Goal: Task Accomplishment & Management: Use online tool/utility

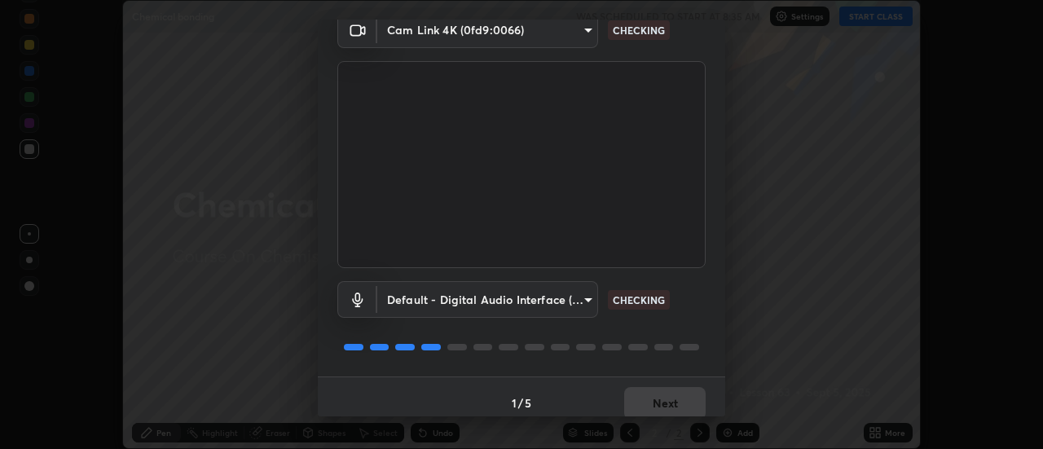
scroll to position [86, 0]
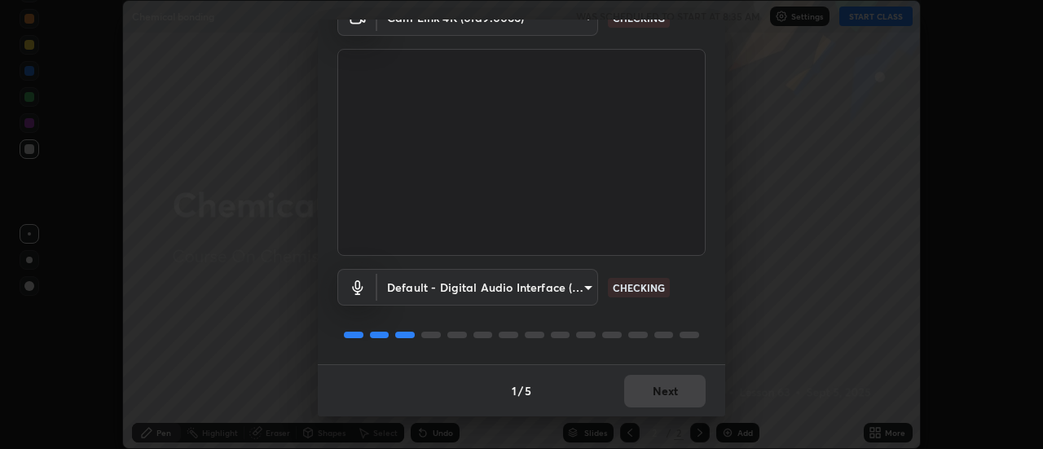
click at [646, 399] on div "1 / 5 Next" at bounding box center [522, 390] width 408 height 52
click at [650, 397] on div "1 / 5 Next" at bounding box center [522, 390] width 408 height 52
click at [652, 395] on div "1 / 5 Next" at bounding box center [522, 390] width 408 height 52
click at [658, 400] on div "1 / 5 Next" at bounding box center [522, 390] width 408 height 52
click at [658, 397] on div "1 / 5 Next" at bounding box center [522, 390] width 408 height 52
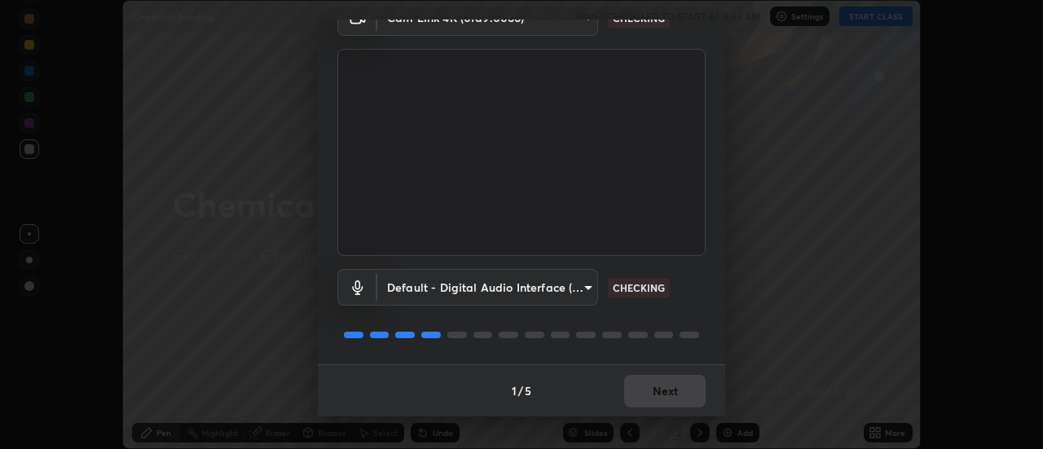
click at [655, 393] on div "1 / 5 Next" at bounding box center [522, 390] width 408 height 52
click at [655, 395] on div "1 / 5 Next" at bounding box center [522, 390] width 408 height 52
click at [658, 393] on div "1 / 5 Next" at bounding box center [522, 390] width 408 height 52
click at [661, 391] on div "1 / 5 Next" at bounding box center [522, 390] width 408 height 52
click at [660, 393] on div "1 / 5 Next" at bounding box center [522, 390] width 408 height 52
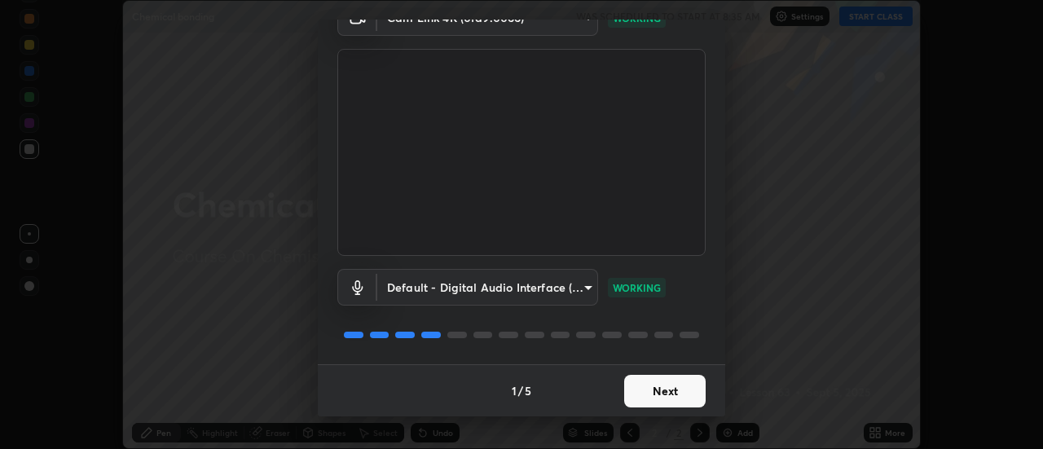
click at [662, 392] on button "Next" at bounding box center [665, 391] width 82 height 33
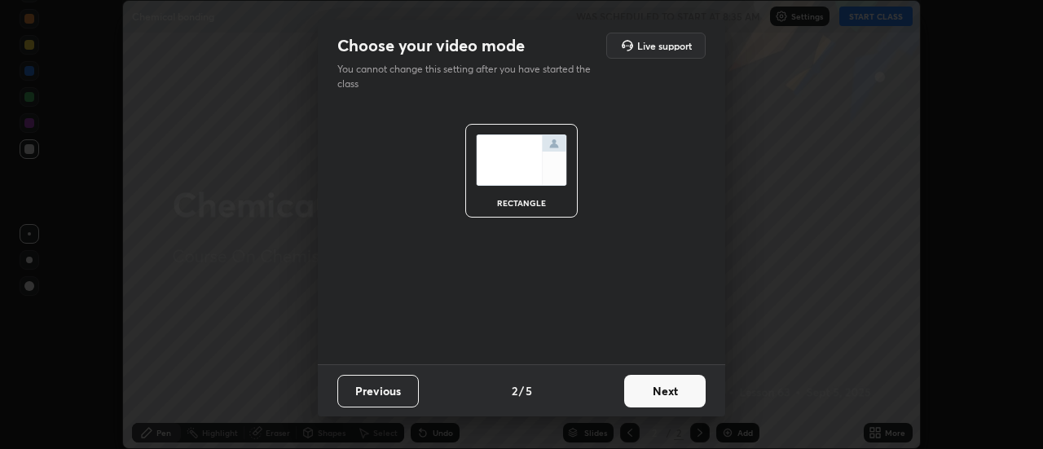
click at [663, 396] on button "Next" at bounding box center [665, 391] width 82 height 33
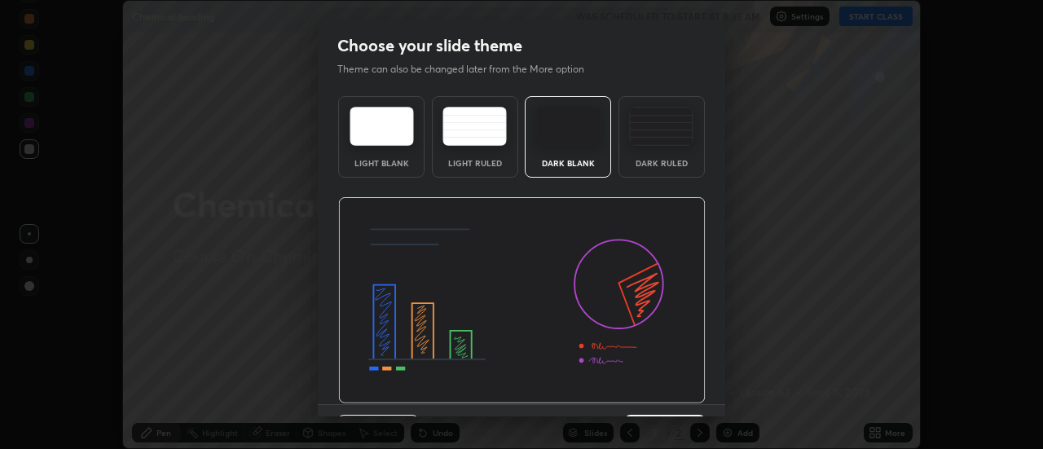
click at [665, 392] on img at bounding box center [522, 300] width 368 height 207
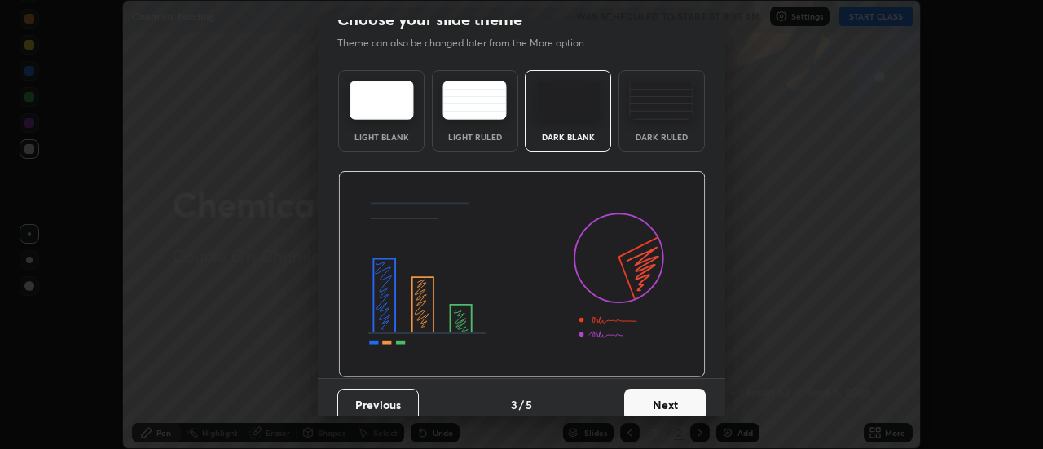
click at [665, 412] on button "Next" at bounding box center [665, 405] width 82 height 33
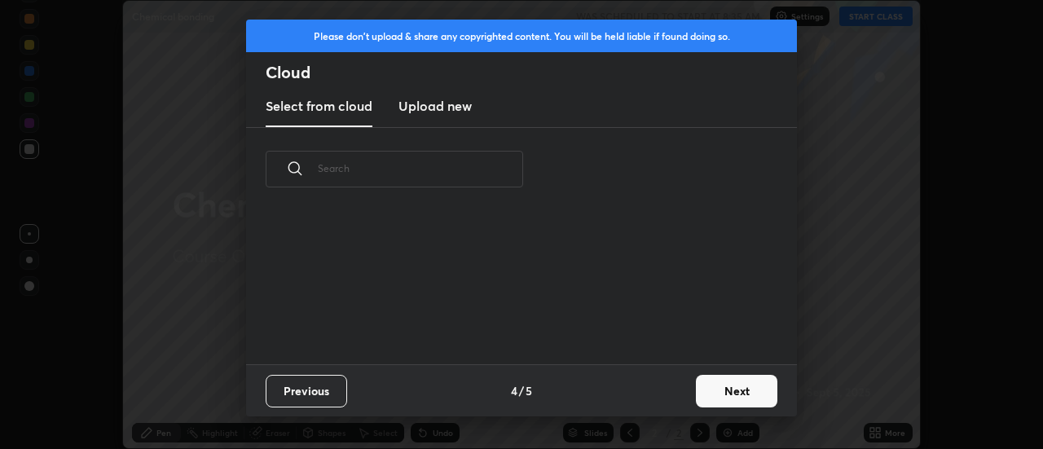
scroll to position [0, 0]
click at [662, 412] on div "Previous 4 / 5 Next" at bounding box center [521, 390] width 551 height 52
click at [714, 398] on button "Next" at bounding box center [737, 391] width 82 height 33
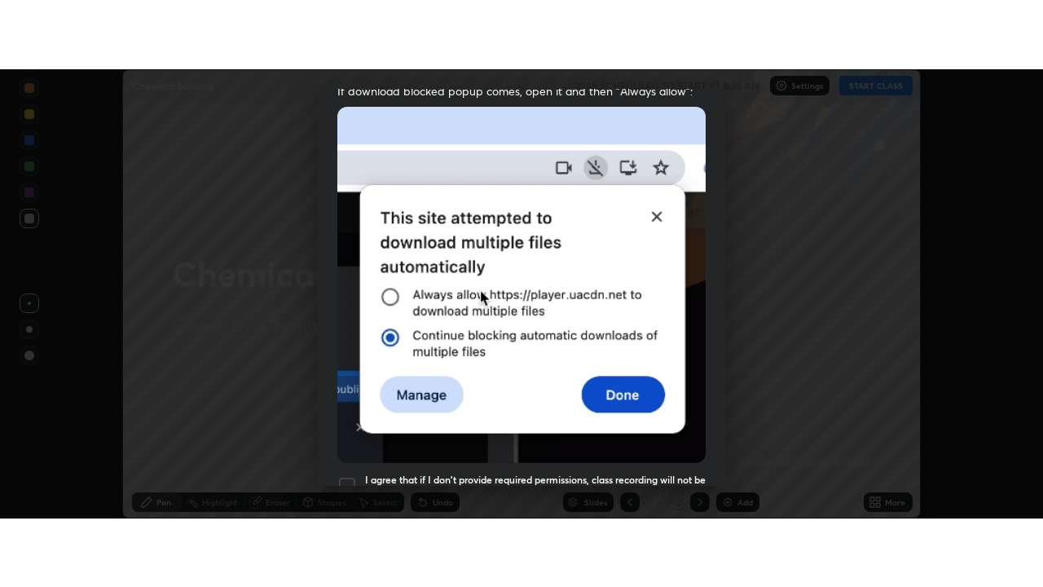
scroll to position [418, 0]
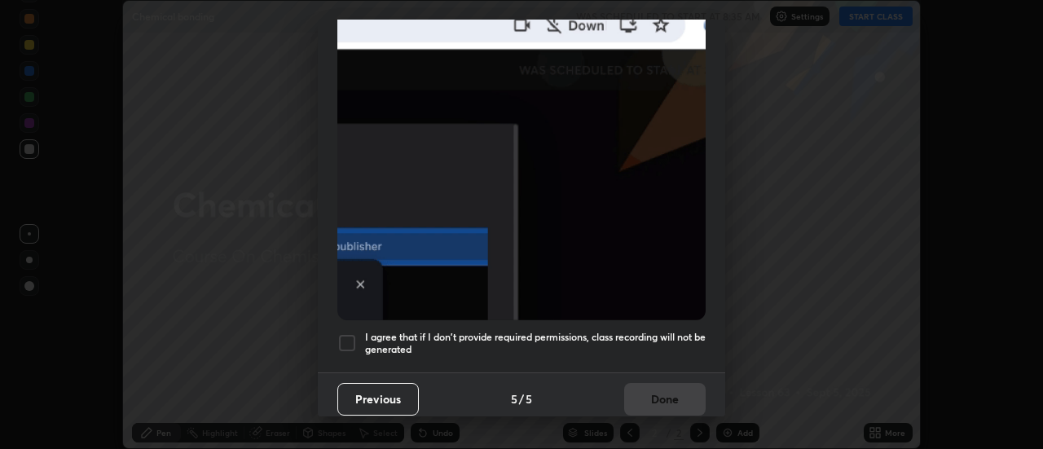
click at [355, 340] on div at bounding box center [347, 343] width 20 height 20
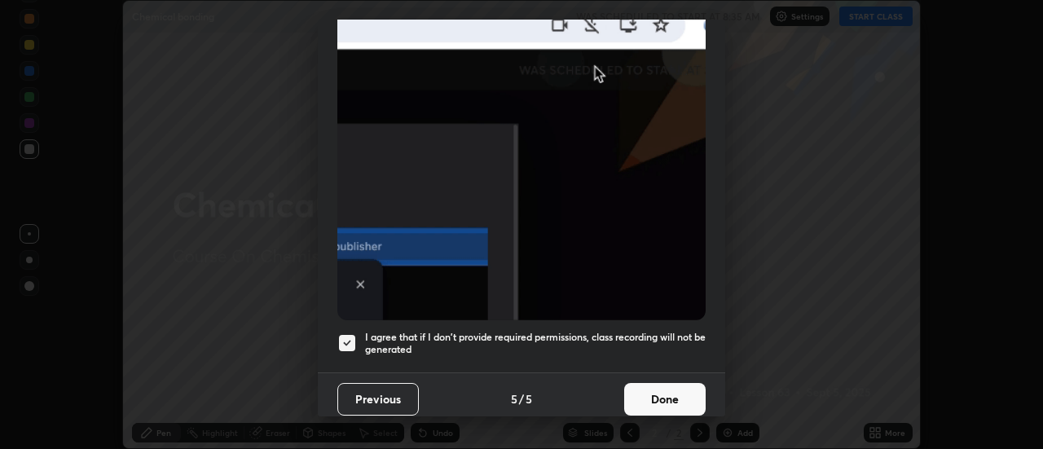
click at [644, 404] on button "Done" at bounding box center [665, 399] width 82 height 33
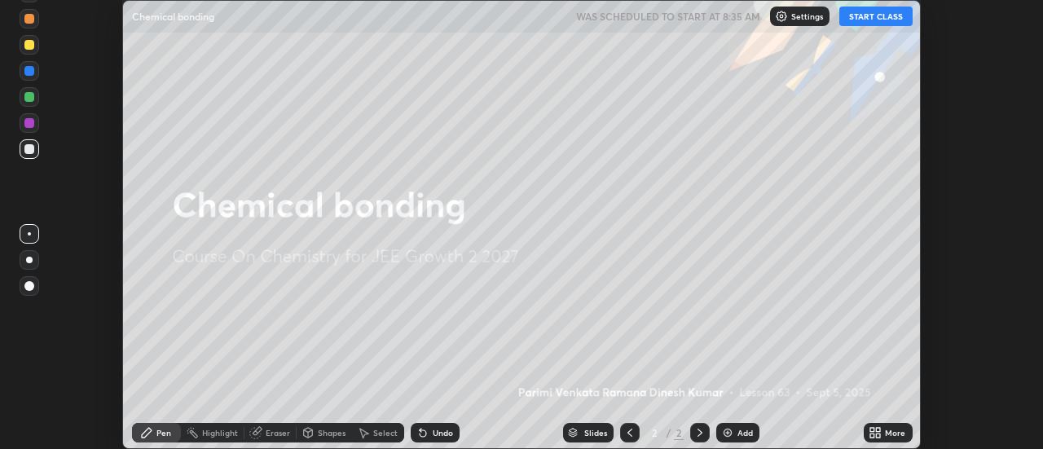
click at [856, 16] on button "START CLASS" at bounding box center [876, 17] width 73 height 20
click at [875, 434] on icon at bounding box center [873, 436] width 4 height 4
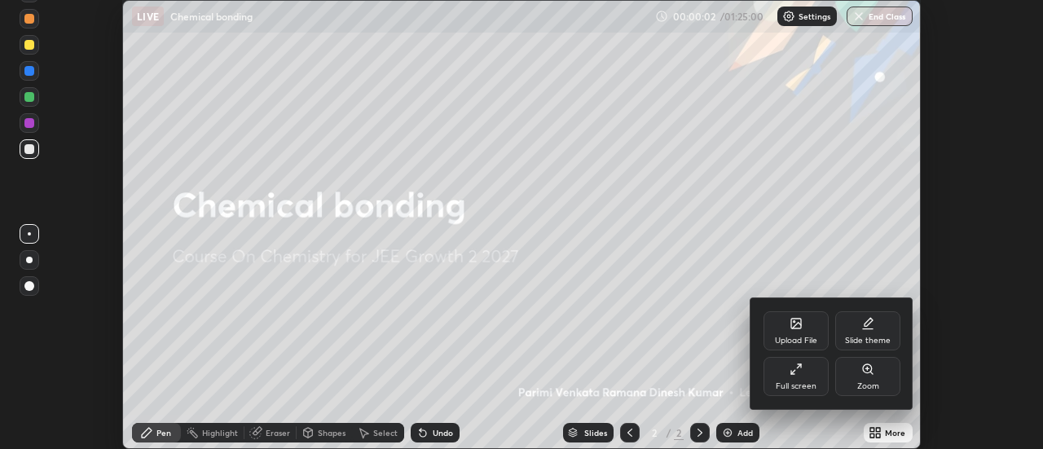
click at [801, 386] on div "Full screen" at bounding box center [796, 386] width 41 height 8
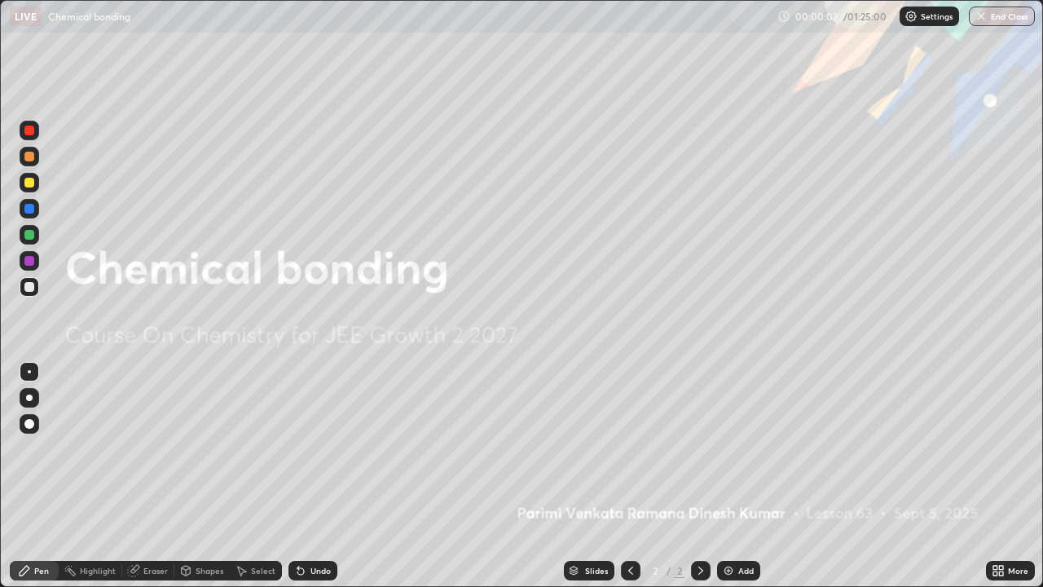
scroll to position [587, 1043]
click at [737, 448] on div "Add" at bounding box center [738, 571] width 43 height 20
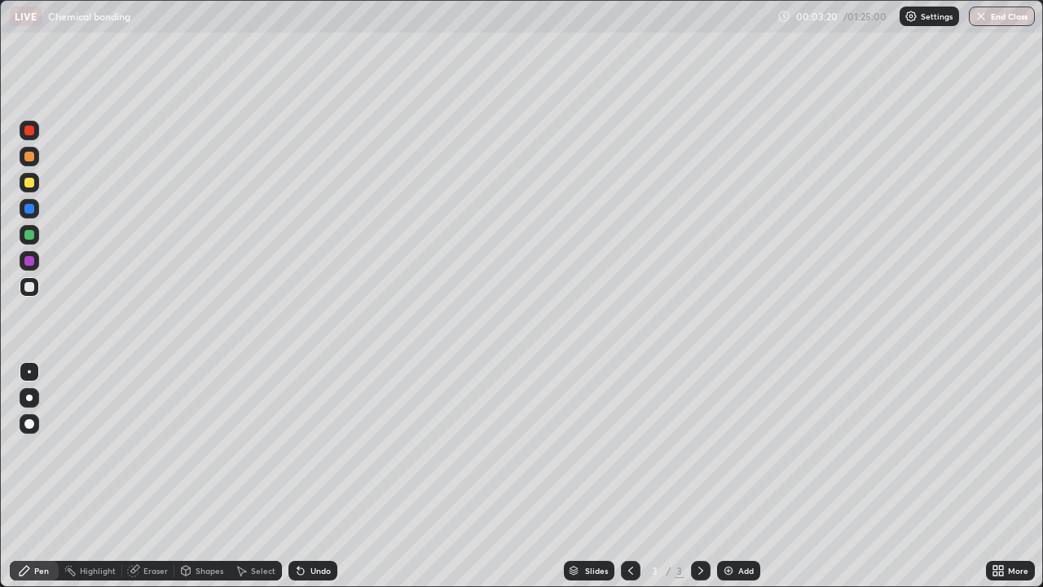
click at [35, 186] on div at bounding box center [30, 183] width 20 height 20
click at [37, 213] on div at bounding box center [30, 209] width 20 height 20
click at [31, 235] on div at bounding box center [29, 235] width 10 height 10
click at [29, 398] on div at bounding box center [29, 398] width 7 height 7
click at [318, 448] on div "Undo" at bounding box center [313, 571] width 49 height 20
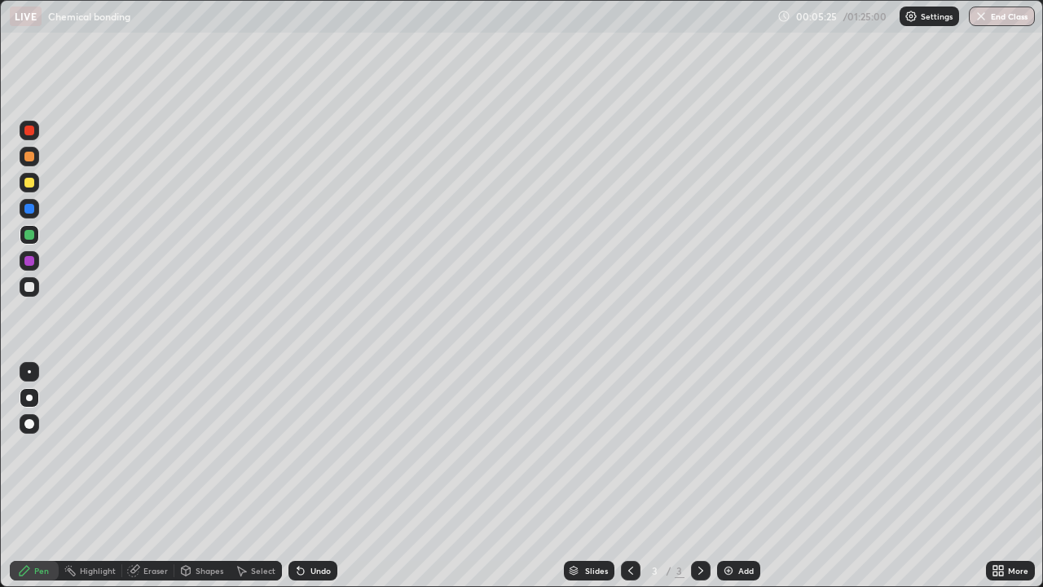
click at [312, 448] on div "Undo" at bounding box center [321, 570] width 20 height 8
click at [327, 448] on div "Undo" at bounding box center [321, 570] width 20 height 8
click at [320, 448] on div "Undo" at bounding box center [313, 571] width 49 height 20
click at [319, 448] on div "Undo" at bounding box center [321, 570] width 20 height 8
click at [730, 448] on div "Add" at bounding box center [738, 571] width 43 height 20
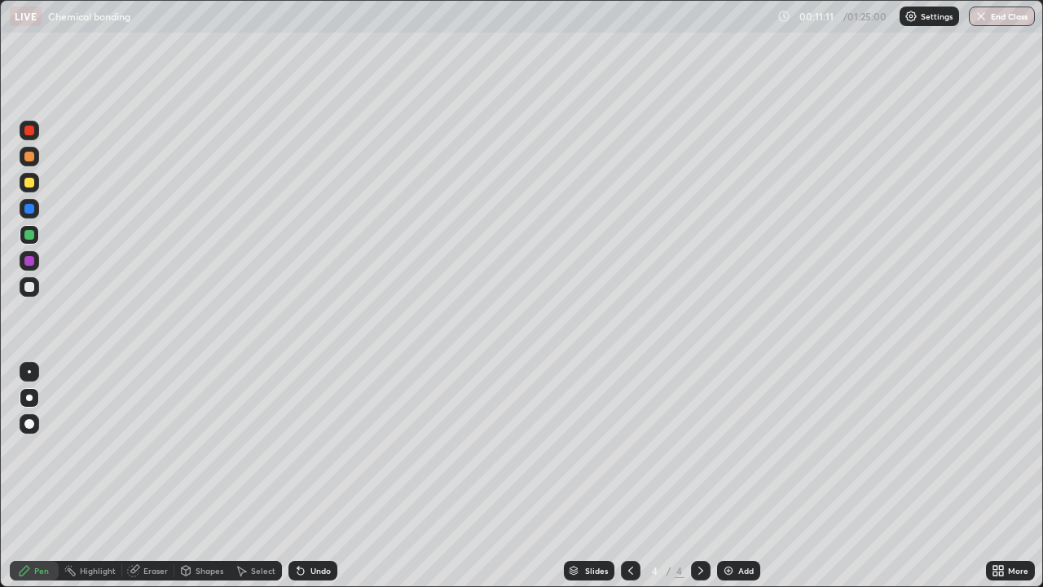
click at [37, 293] on div at bounding box center [30, 287] width 20 height 20
click at [730, 448] on img at bounding box center [728, 570] width 13 height 13
click at [33, 186] on div at bounding box center [29, 183] width 10 height 10
click at [33, 236] on div at bounding box center [29, 235] width 10 height 10
click at [36, 289] on div at bounding box center [30, 287] width 20 height 20
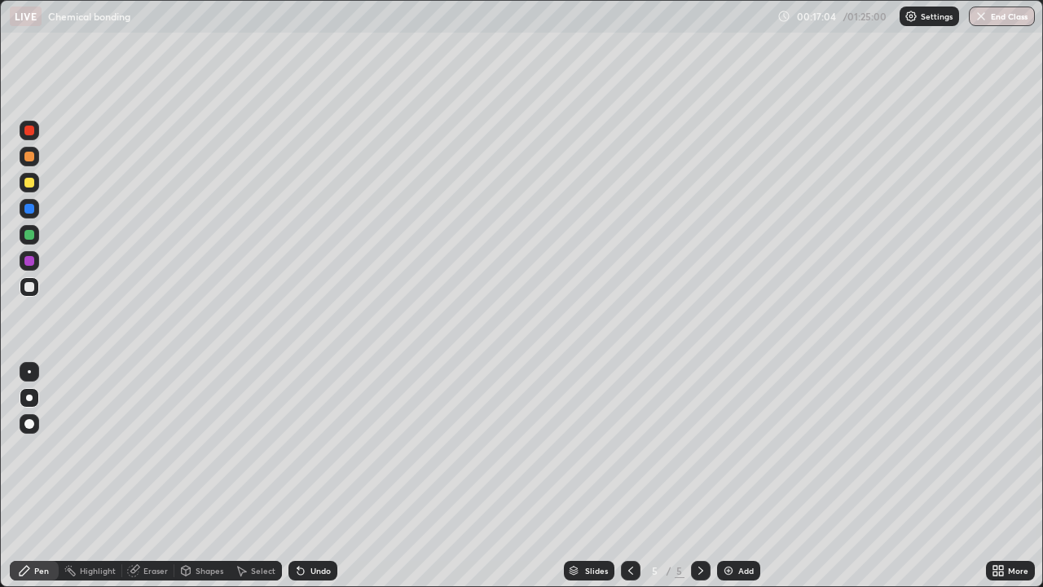
click at [37, 267] on div at bounding box center [30, 261] width 20 height 20
click at [38, 294] on div at bounding box center [30, 287] width 20 height 26
click at [315, 448] on div "Undo" at bounding box center [313, 571] width 49 height 20
click at [310, 448] on div "Undo" at bounding box center [313, 571] width 49 height 20
click at [298, 448] on icon at bounding box center [301, 571] width 7 height 7
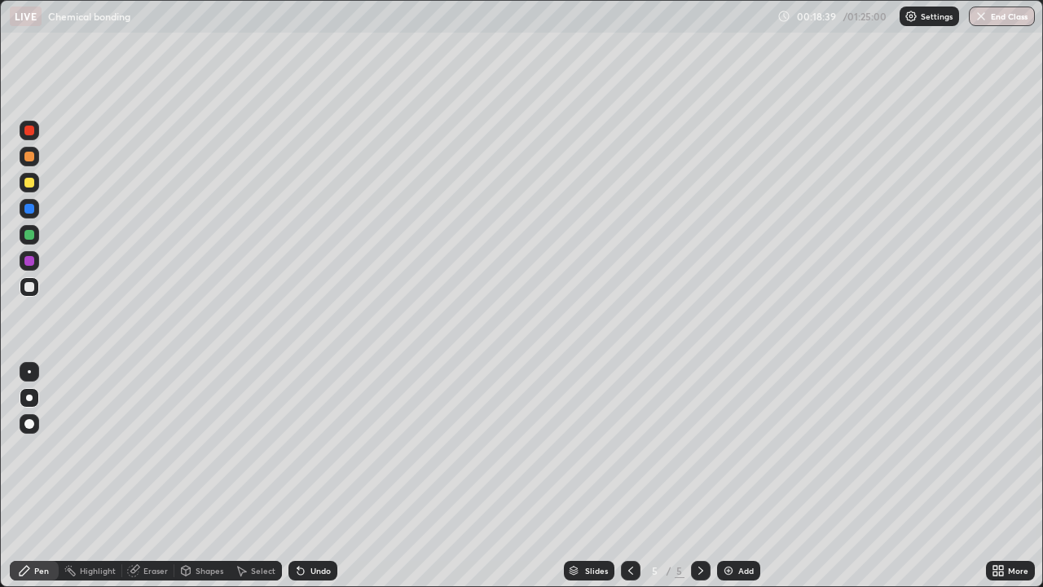
click at [306, 448] on div "Undo" at bounding box center [313, 571] width 49 height 20
click at [320, 448] on div "Undo" at bounding box center [321, 570] width 20 height 8
click at [319, 448] on div "Undo" at bounding box center [321, 570] width 20 height 8
click at [320, 448] on div "Undo" at bounding box center [321, 570] width 20 height 8
click at [321, 448] on div "Undo" at bounding box center [321, 570] width 20 height 8
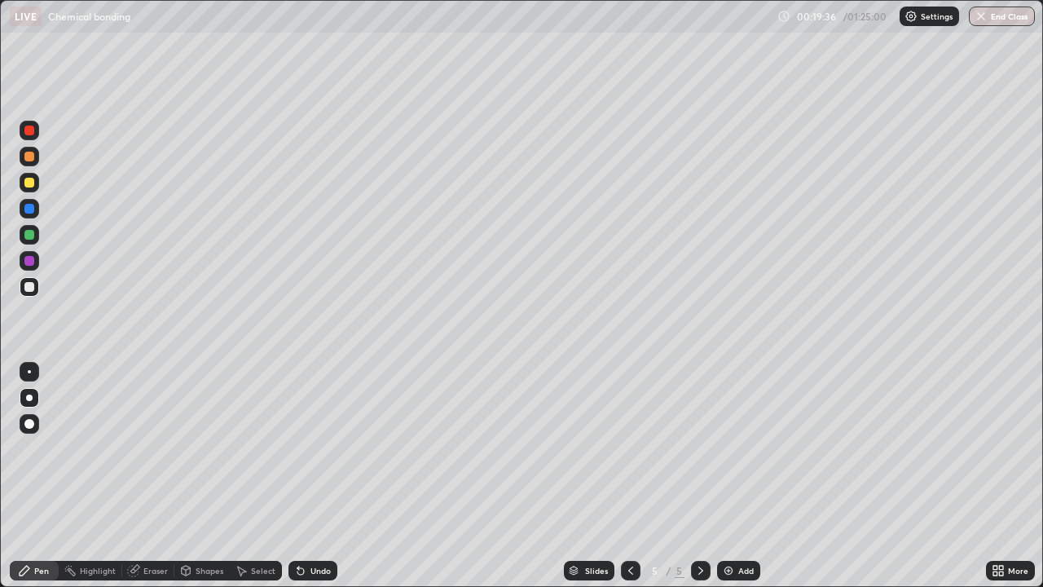
click at [166, 448] on div "Eraser" at bounding box center [148, 571] width 52 height 20
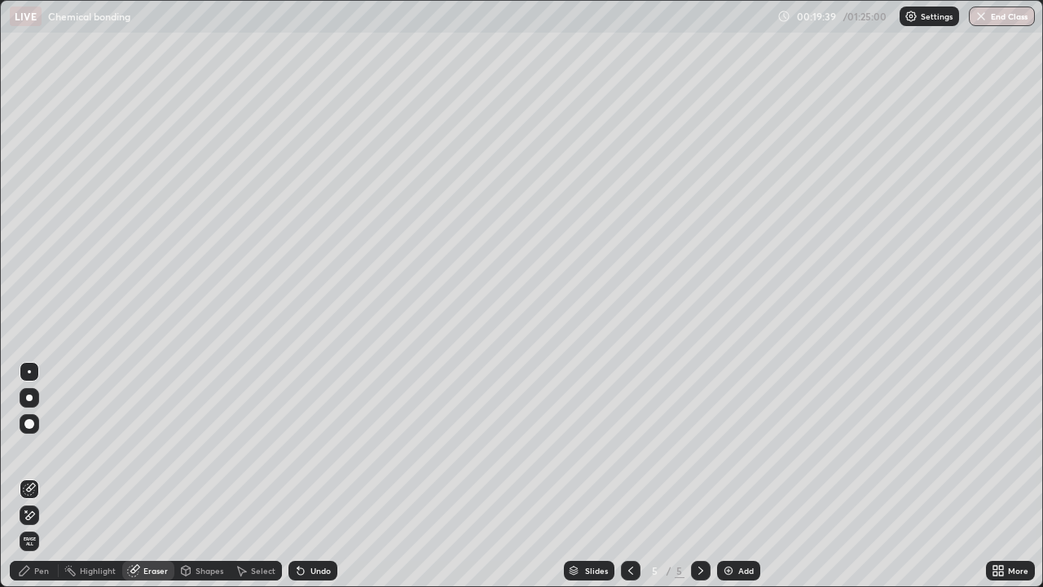
click at [51, 448] on div "Pen" at bounding box center [34, 571] width 49 height 20
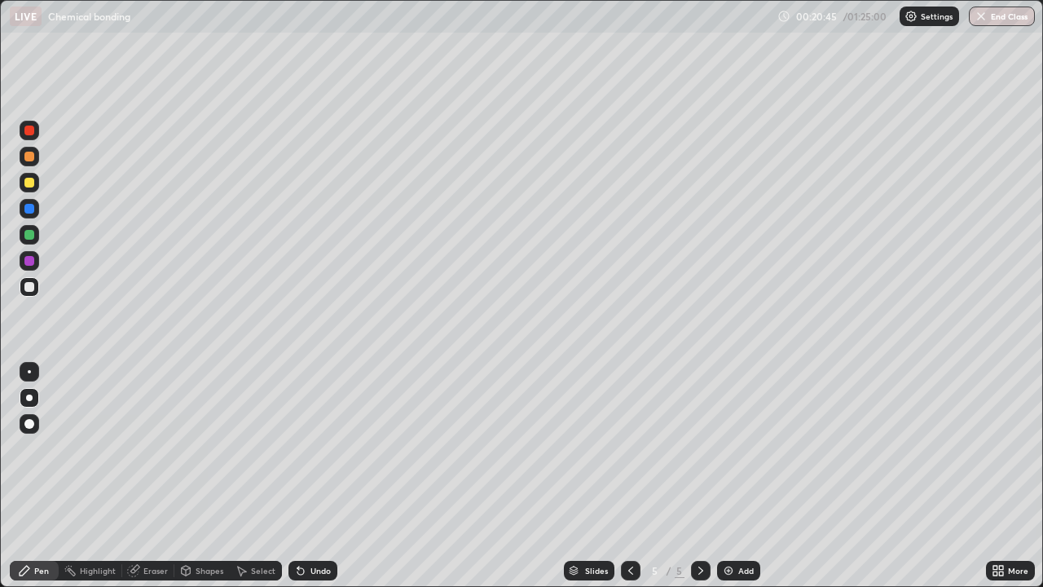
click at [625, 448] on div at bounding box center [631, 571] width 20 height 20
click at [626, 448] on div at bounding box center [631, 570] width 20 height 33
click at [692, 448] on div at bounding box center [701, 571] width 20 height 20
click at [701, 448] on icon at bounding box center [700, 570] width 13 height 13
click at [727, 448] on img at bounding box center [728, 570] width 13 height 13
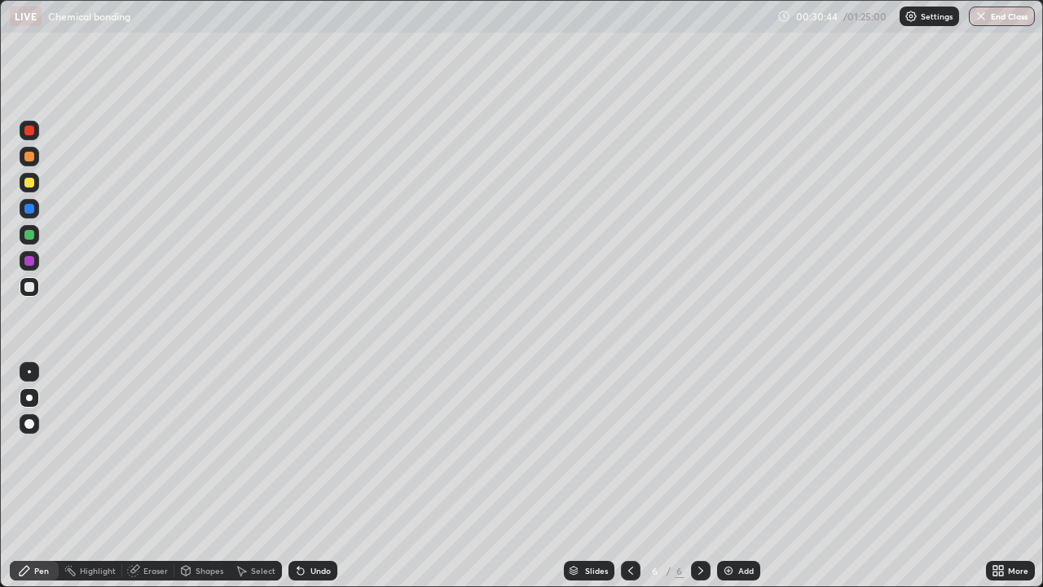
click at [30, 209] on div at bounding box center [29, 209] width 10 height 10
click at [30, 183] on div at bounding box center [29, 183] width 10 height 10
click at [330, 448] on div "Undo" at bounding box center [313, 571] width 49 height 20
click at [320, 448] on div "Undo" at bounding box center [321, 570] width 20 height 8
click at [37, 264] on div at bounding box center [30, 261] width 20 height 20
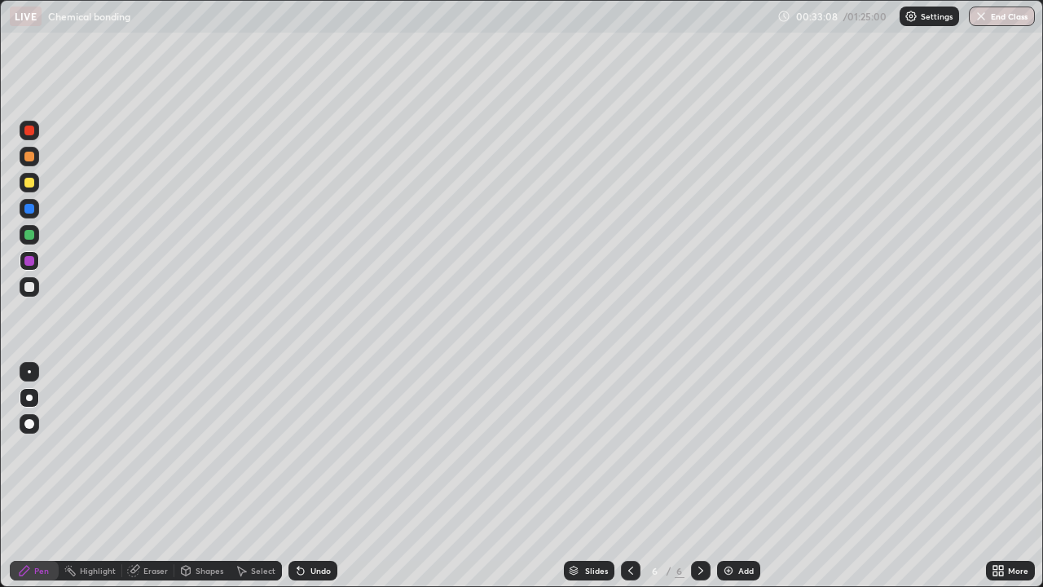
click at [36, 239] on div at bounding box center [30, 235] width 20 height 20
click at [37, 293] on div at bounding box center [30, 287] width 20 height 20
click at [734, 448] on div "Add" at bounding box center [738, 571] width 43 height 20
click at [313, 448] on div "Undo" at bounding box center [321, 570] width 20 height 8
click at [725, 448] on img at bounding box center [728, 570] width 13 height 13
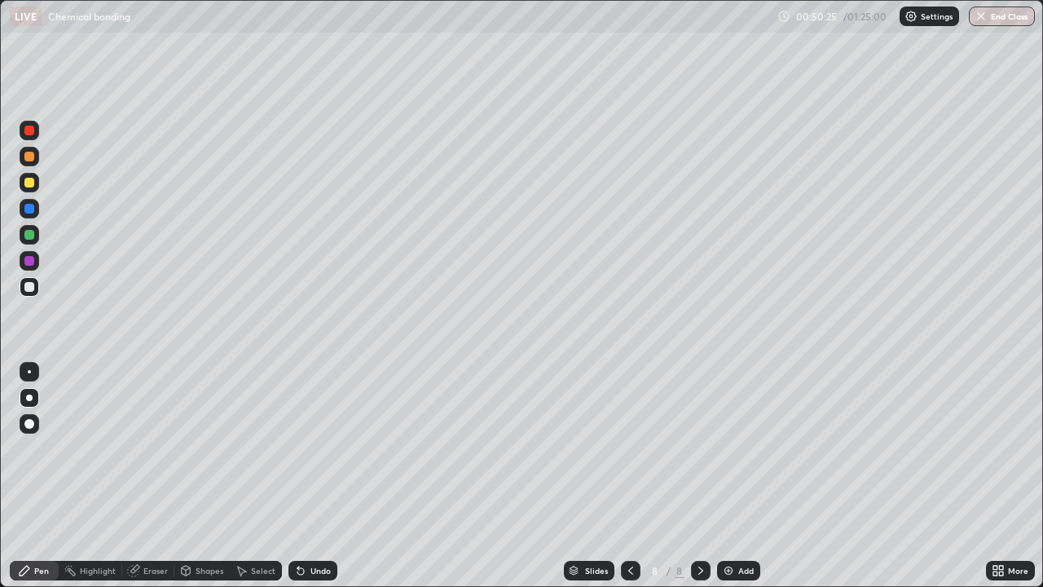
click at [209, 448] on div "Shapes" at bounding box center [210, 570] width 28 height 8
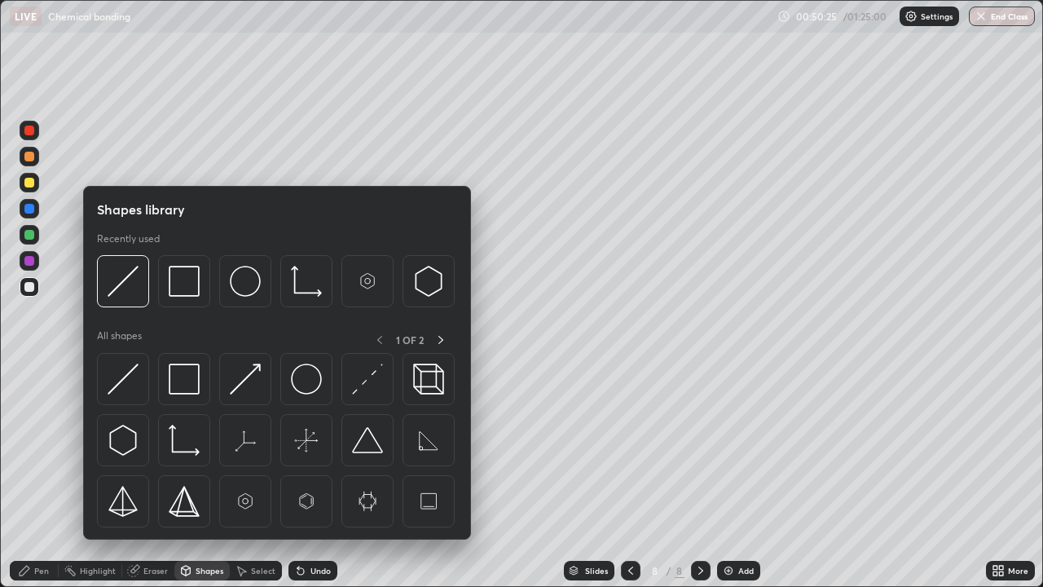
click at [165, 448] on div "Eraser" at bounding box center [155, 570] width 24 height 8
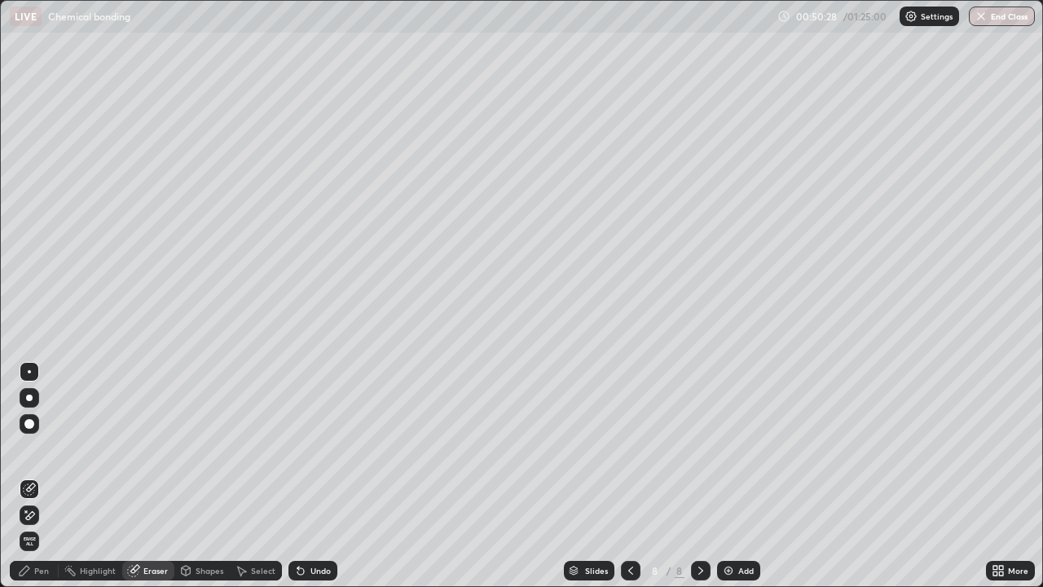
click at [53, 448] on div "Pen" at bounding box center [34, 571] width 49 height 20
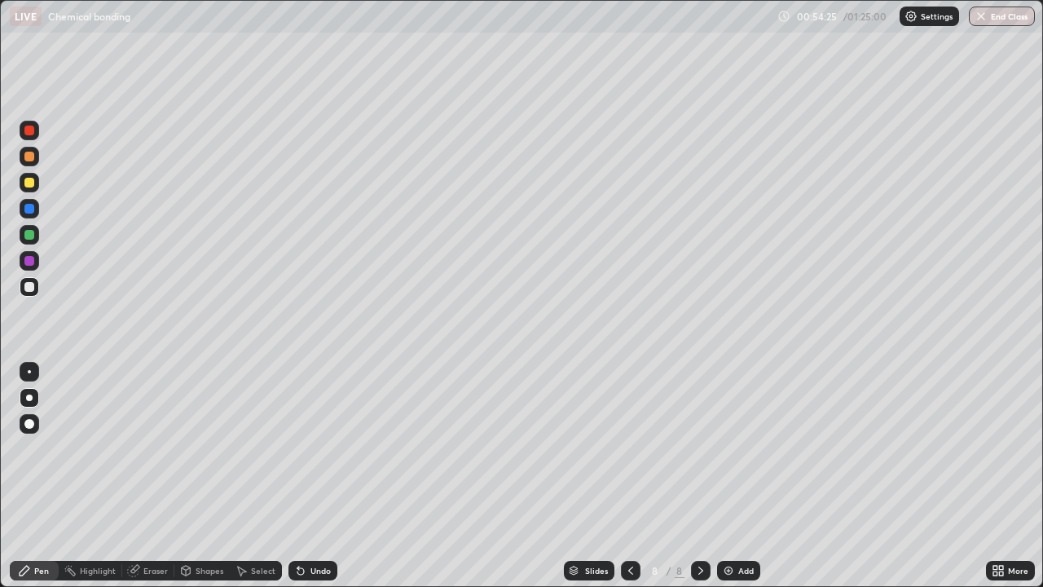
click at [732, 448] on img at bounding box center [728, 570] width 13 height 13
click at [209, 448] on div "Shapes" at bounding box center [210, 570] width 28 height 8
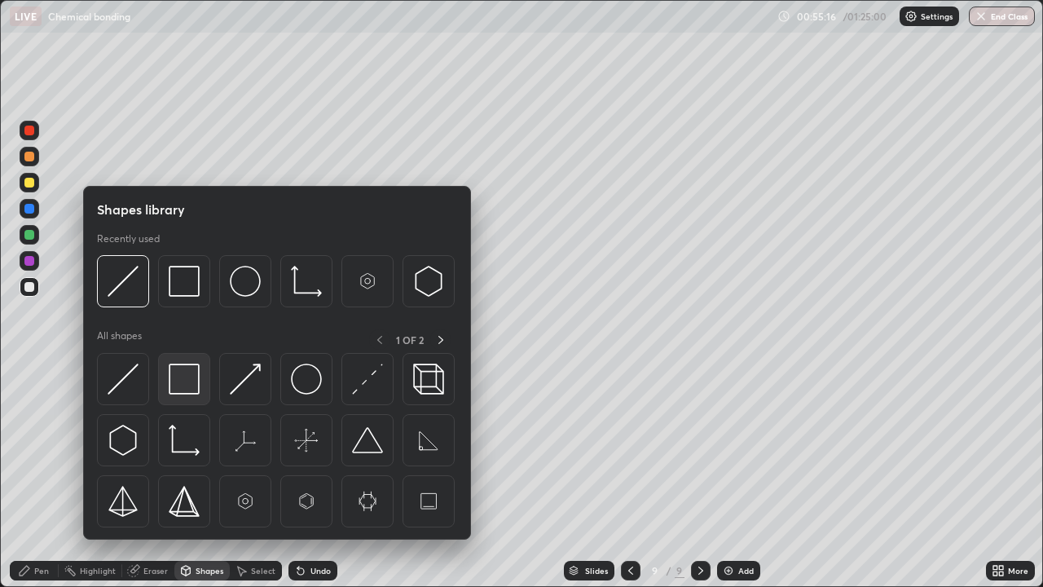
click at [192, 399] on div at bounding box center [184, 379] width 52 height 52
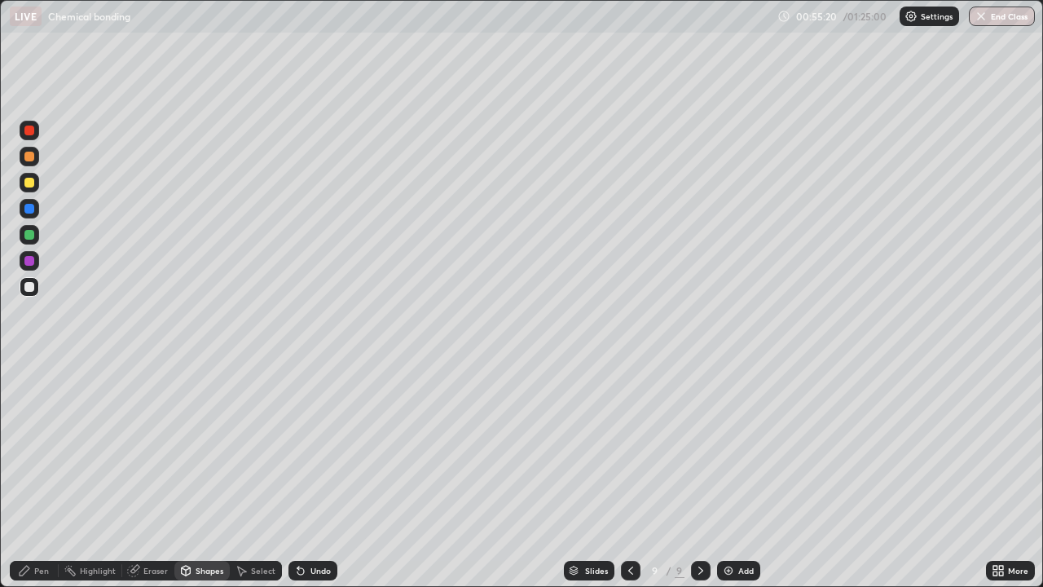
click at [211, 448] on div "Shapes" at bounding box center [210, 570] width 28 height 8
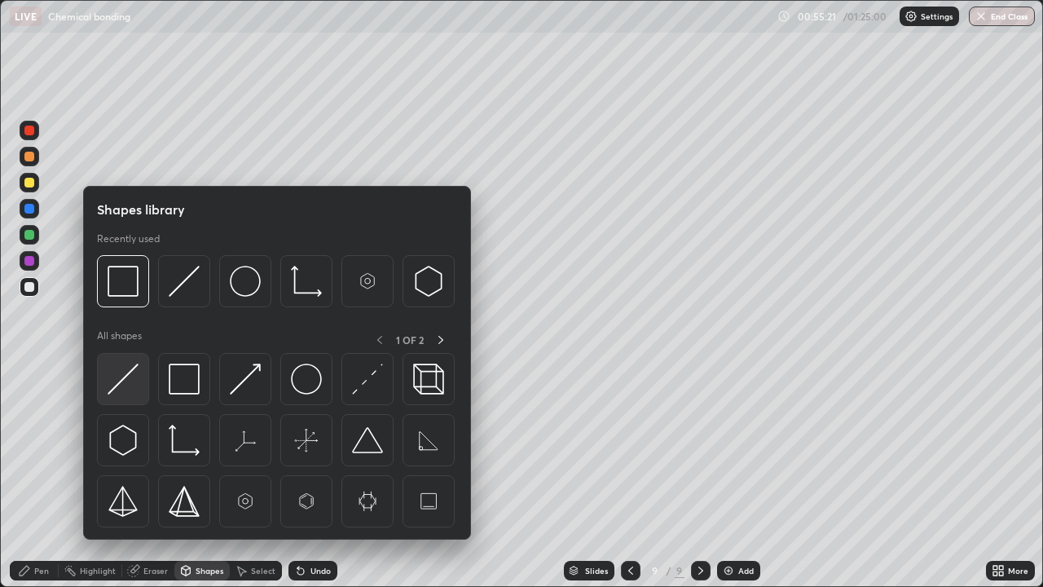
click at [132, 389] on img at bounding box center [123, 379] width 31 height 31
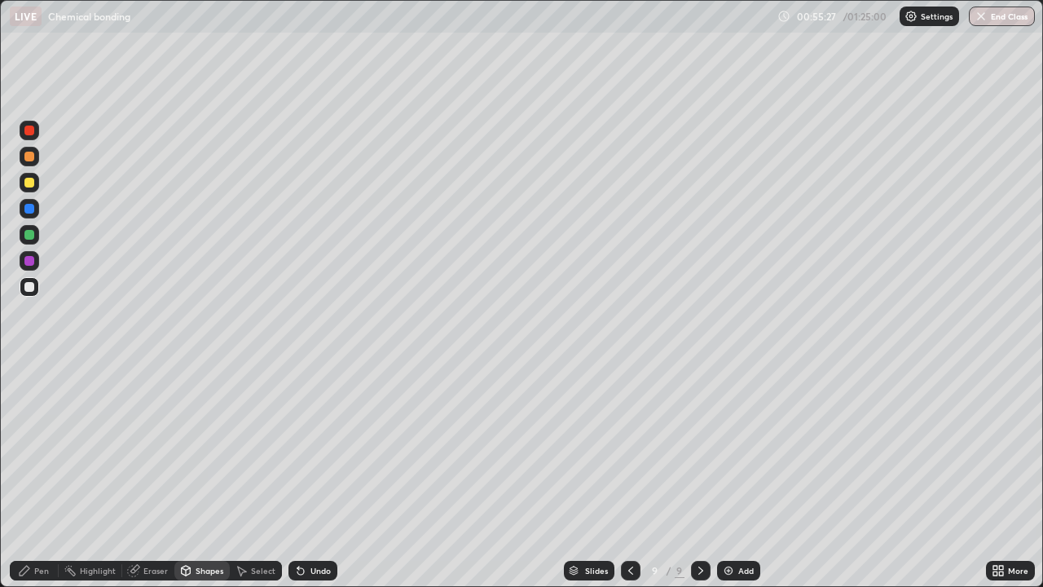
click at [39, 448] on div "Pen" at bounding box center [41, 570] width 15 height 8
click at [31, 265] on div at bounding box center [29, 261] width 10 height 10
click at [35, 187] on div at bounding box center [30, 183] width 20 height 20
click at [206, 448] on div "Shapes" at bounding box center [210, 570] width 28 height 8
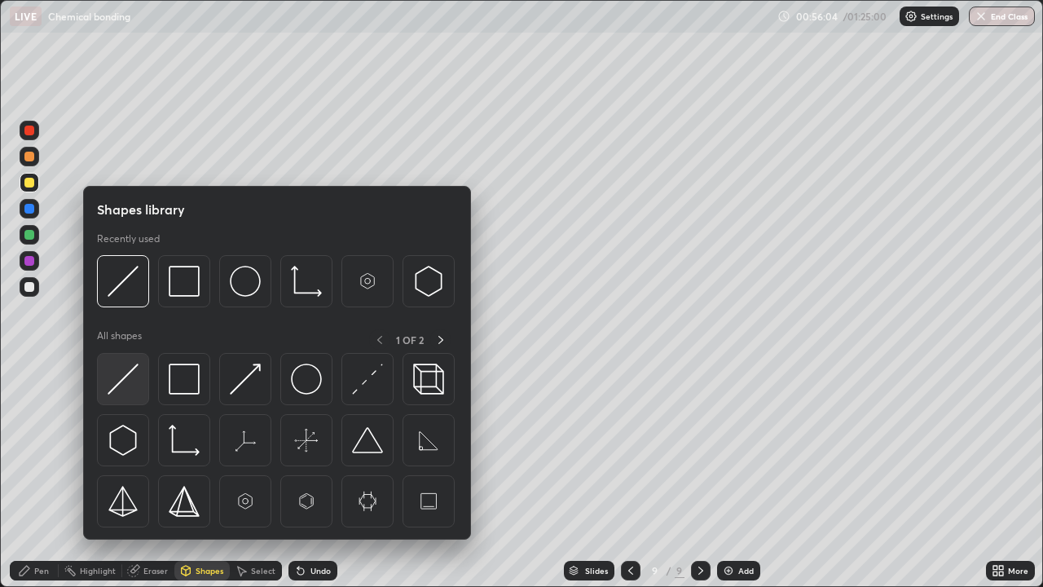
click at [129, 390] on img at bounding box center [123, 379] width 31 height 31
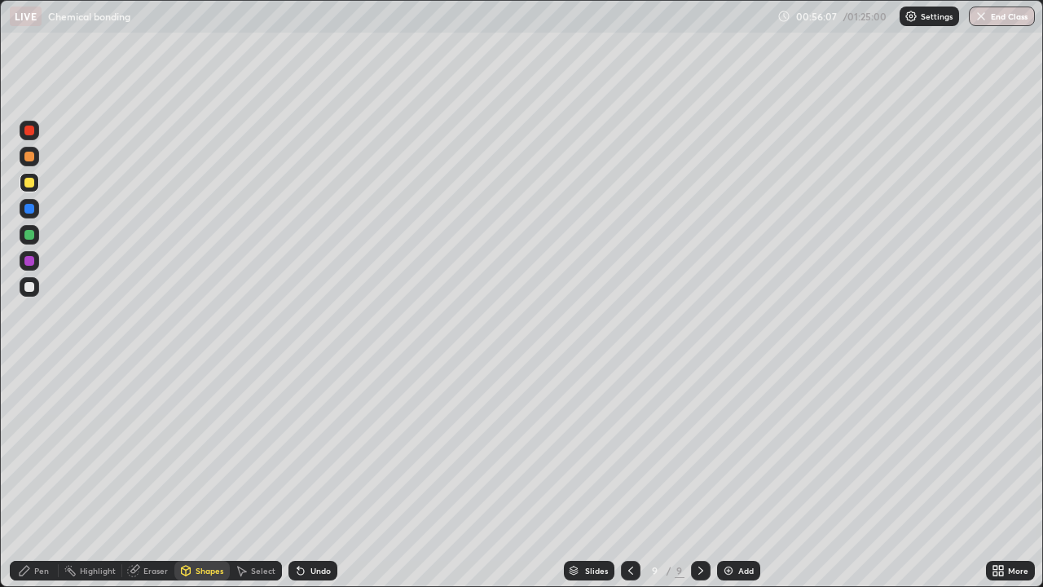
click at [48, 448] on div "Pen" at bounding box center [41, 570] width 15 height 8
click at [37, 292] on div at bounding box center [30, 287] width 20 height 20
click at [33, 265] on div at bounding box center [30, 261] width 20 height 20
click at [194, 448] on div "Shapes" at bounding box center [201, 571] width 55 height 20
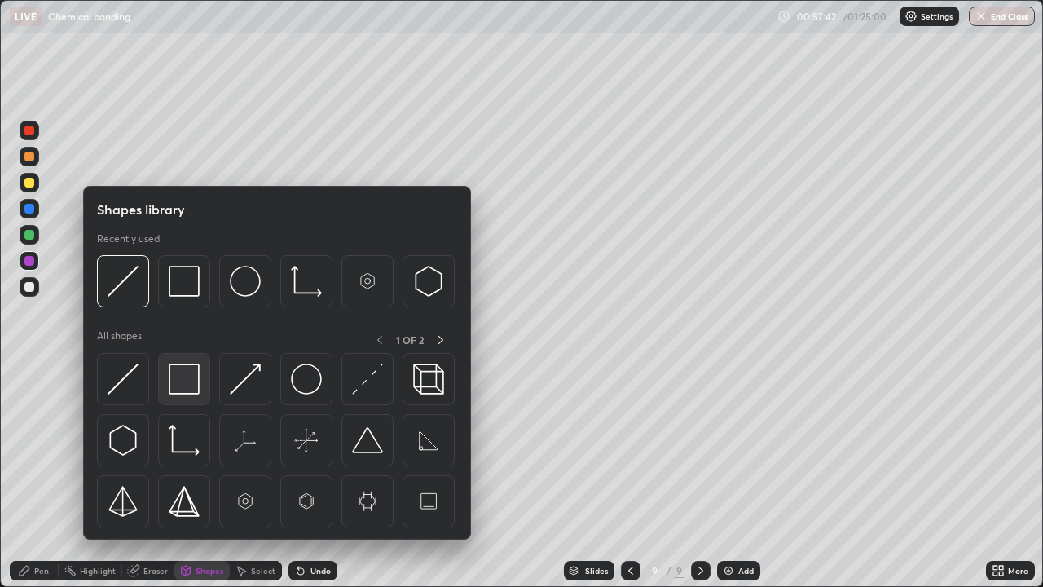
click at [193, 387] on img at bounding box center [184, 379] width 31 height 31
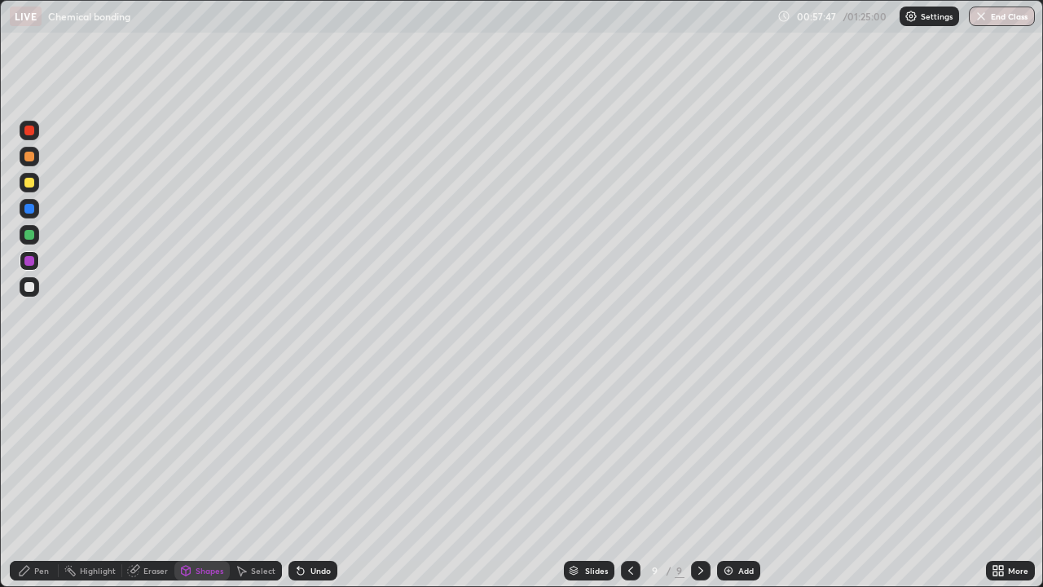
click at [214, 448] on div "Shapes" at bounding box center [201, 571] width 55 height 20
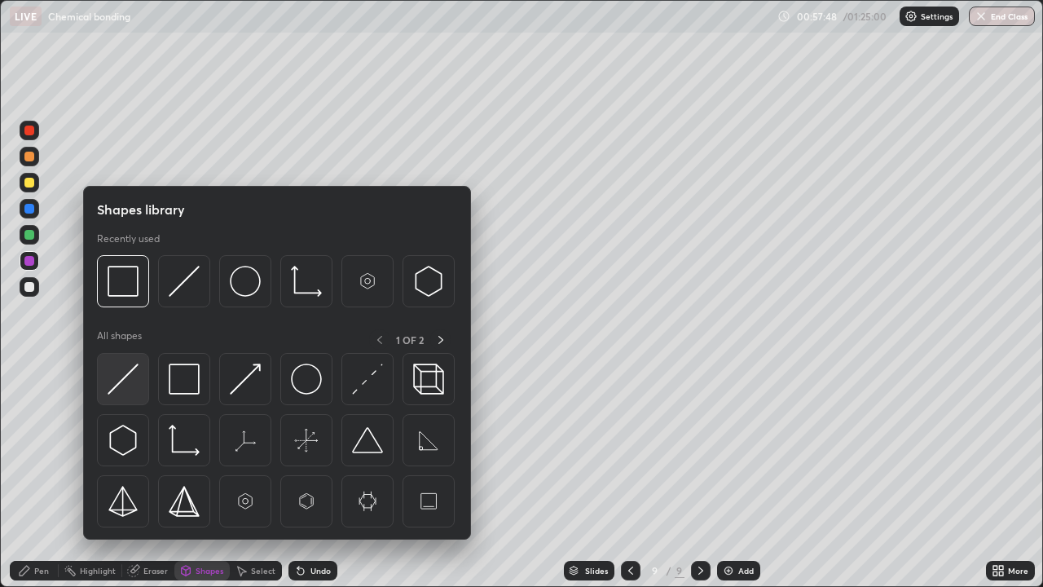
click at [142, 386] on div at bounding box center [123, 379] width 52 height 52
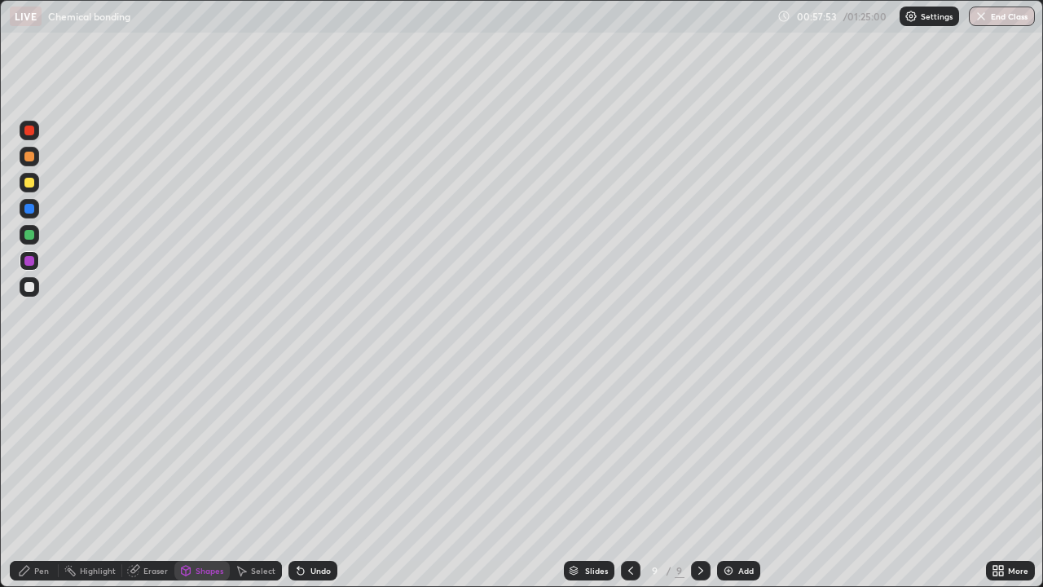
click at [54, 448] on div "Pen" at bounding box center [34, 571] width 49 height 20
click at [28, 295] on div at bounding box center [30, 287] width 20 height 20
click at [35, 260] on div at bounding box center [30, 261] width 20 height 20
click at [722, 448] on img at bounding box center [728, 570] width 13 height 13
click at [196, 448] on div "Shapes" at bounding box center [210, 570] width 28 height 8
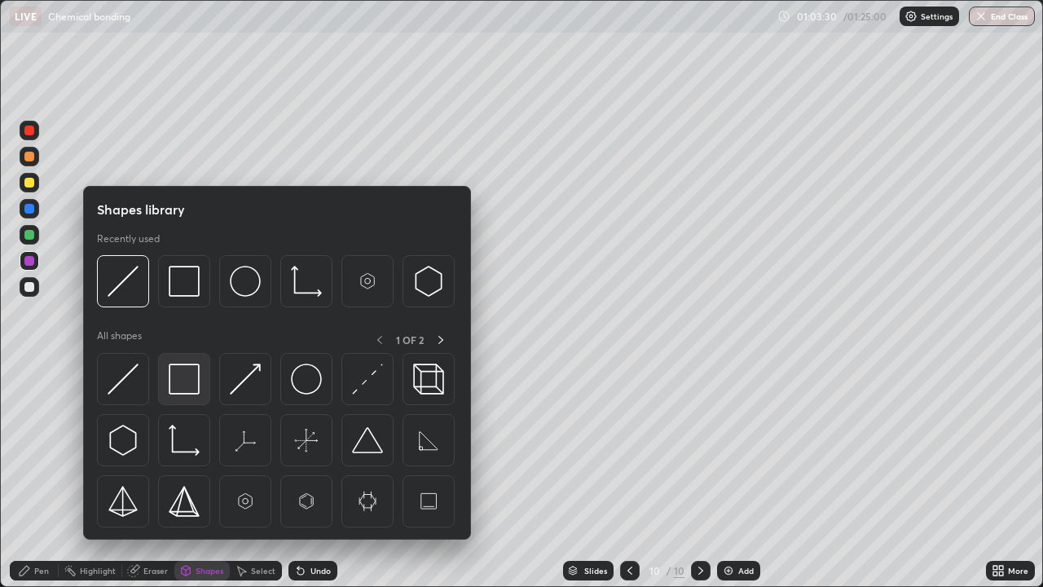
click at [192, 393] on img at bounding box center [184, 379] width 31 height 31
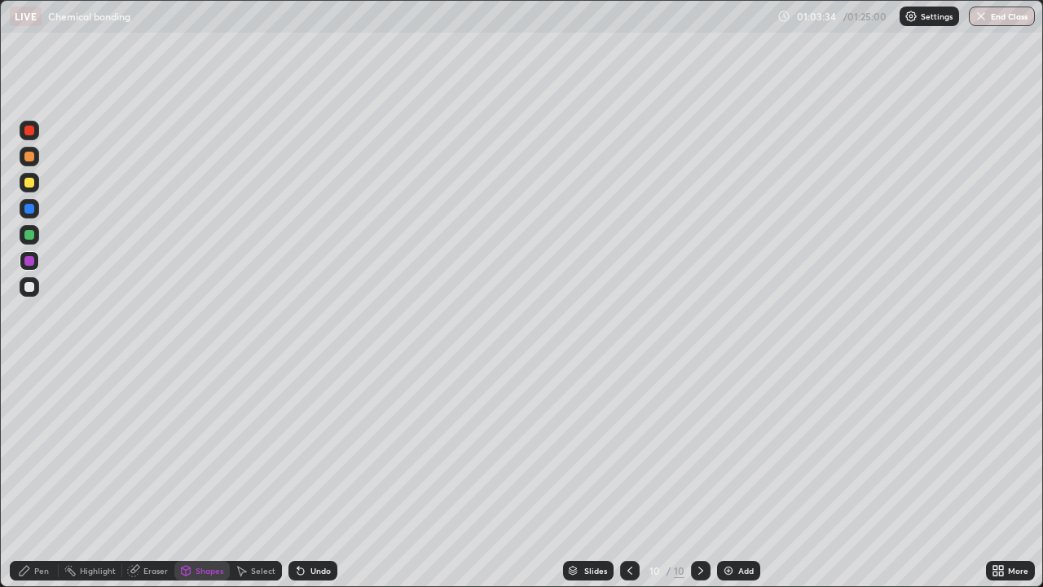
click at [46, 448] on div "Pen" at bounding box center [41, 570] width 15 height 8
click at [30, 287] on div at bounding box center [29, 287] width 10 height 10
click at [206, 448] on div "Shapes" at bounding box center [201, 571] width 55 height 20
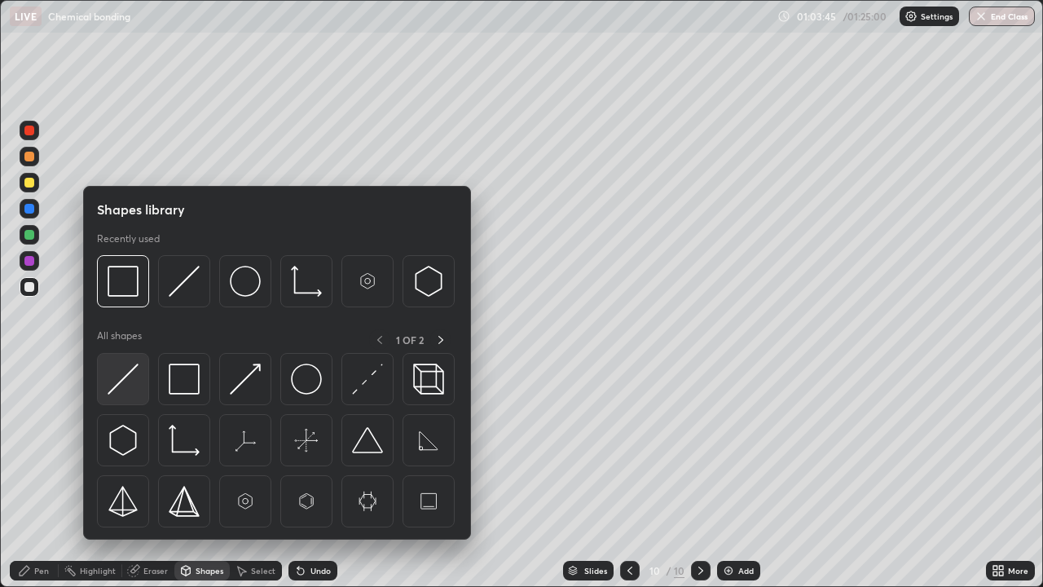
click at [135, 377] on img at bounding box center [123, 379] width 31 height 31
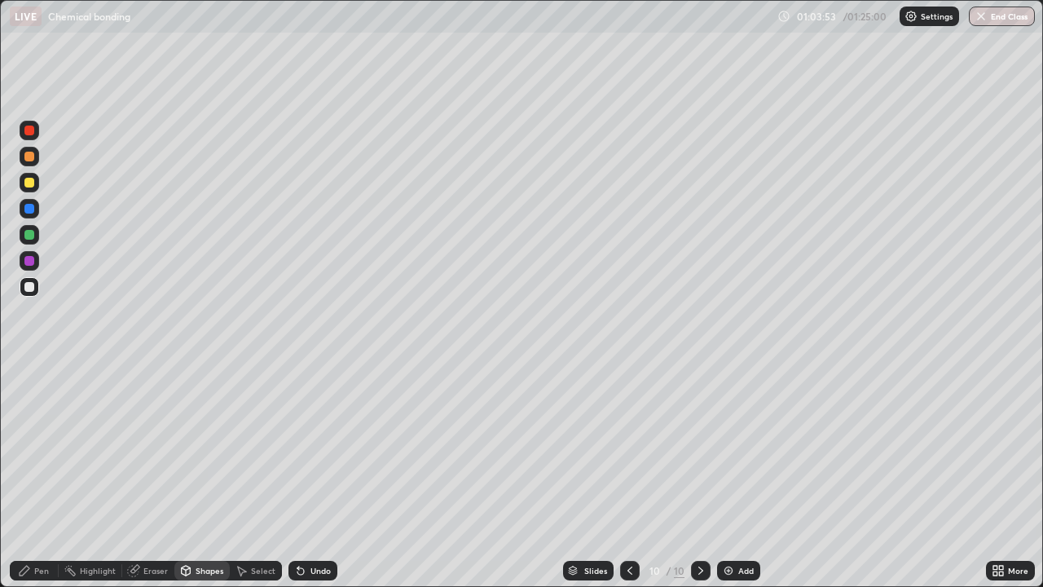
click at [209, 448] on div "Shapes" at bounding box center [210, 570] width 28 height 8
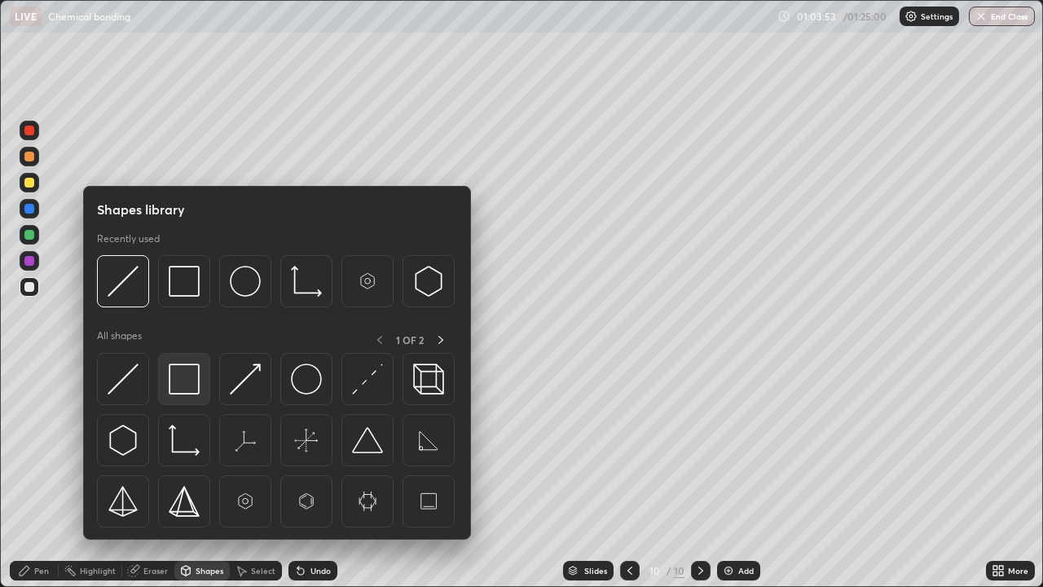
click at [187, 395] on div at bounding box center [184, 379] width 52 height 52
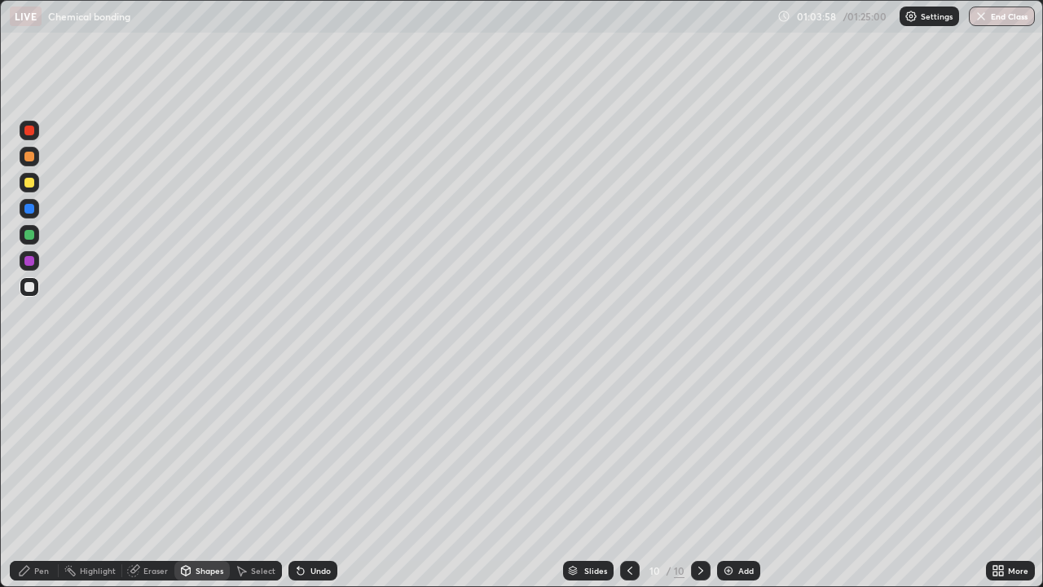
click at [204, 448] on div "Shapes" at bounding box center [210, 570] width 28 height 8
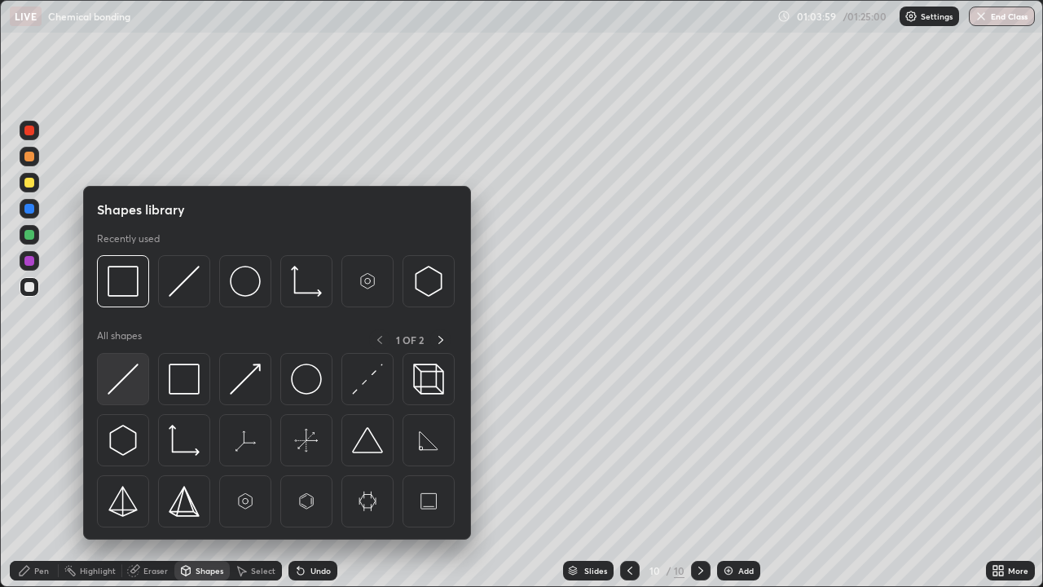
click at [130, 376] on img at bounding box center [123, 379] width 31 height 31
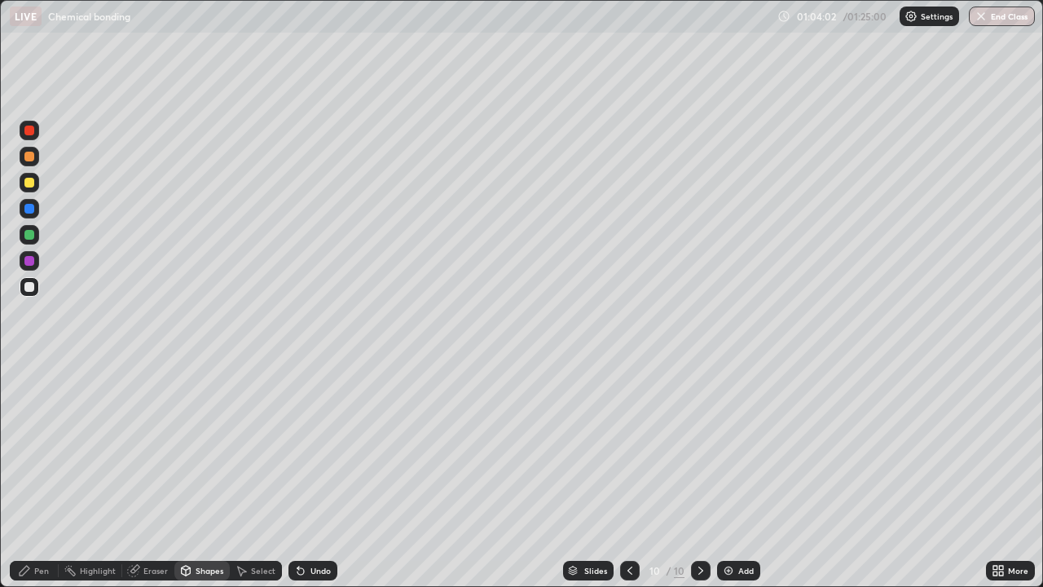
click at [47, 448] on div "Pen" at bounding box center [41, 570] width 15 height 8
click at [188, 448] on icon at bounding box center [186, 571] width 9 height 10
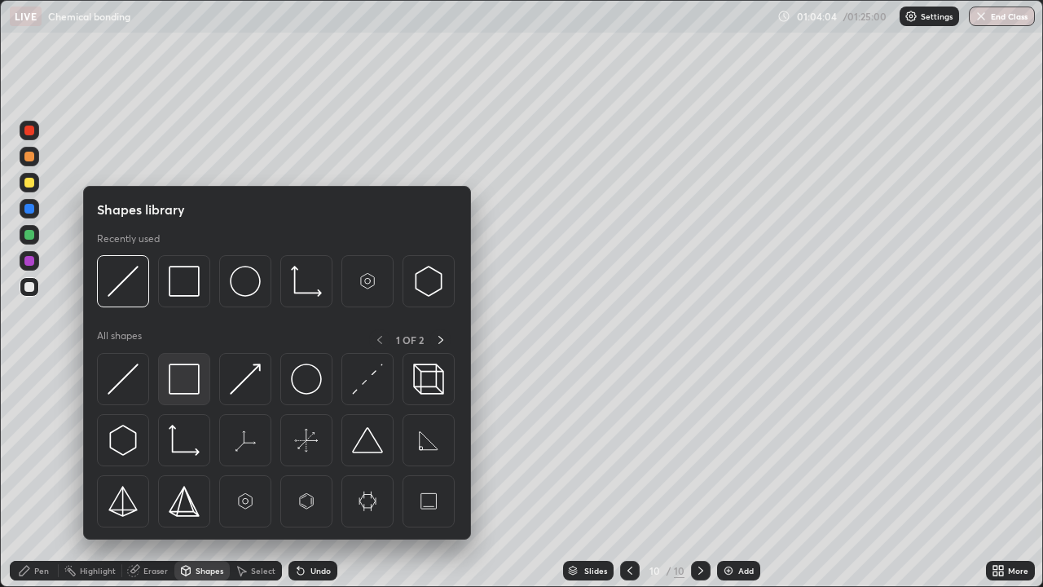
click at [193, 388] on img at bounding box center [184, 379] width 31 height 31
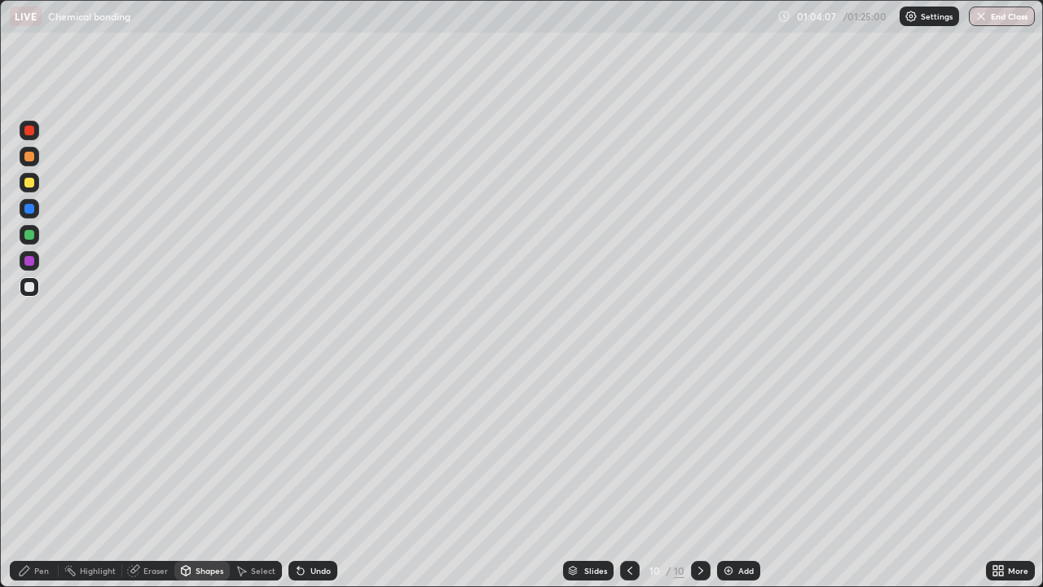
click at [43, 448] on div "Pen" at bounding box center [41, 570] width 15 height 8
click at [298, 448] on icon at bounding box center [299, 567] width 2 height 2
click at [298, 448] on icon at bounding box center [301, 571] width 7 height 7
click at [301, 448] on icon at bounding box center [301, 571] width 7 height 7
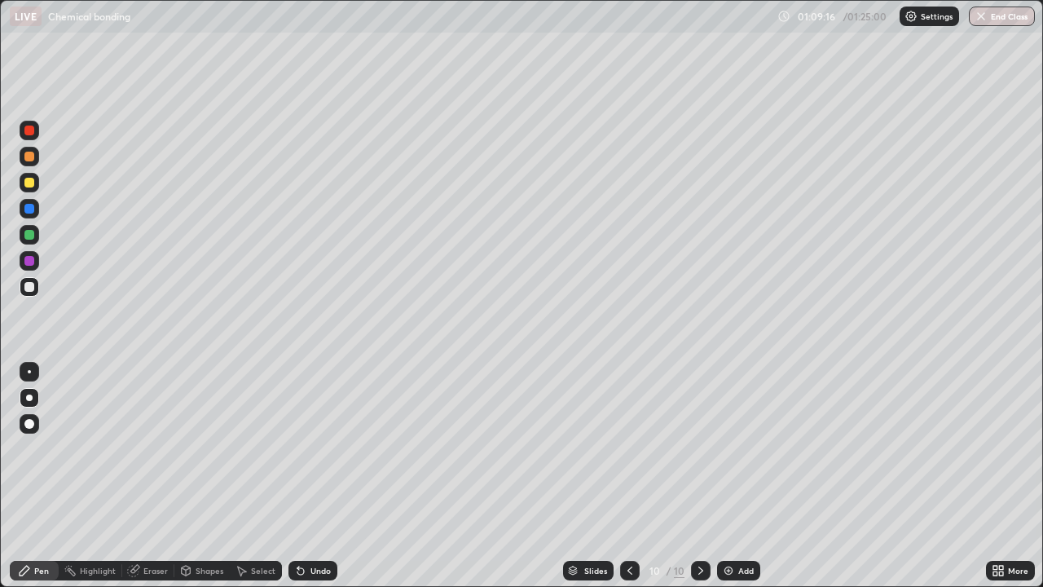
click at [302, 448] on icon at bounding box center [301, 571] width 7 height 7
click at [302, 448] on icon at bounding box center [300, 570] width 13 height 13
click at [35, 270] on div at bounding box center [30, 261] width 20 height 26
click at [164, 448] on div "Eraser" at bounding box center [155, 570] width 24 height 8
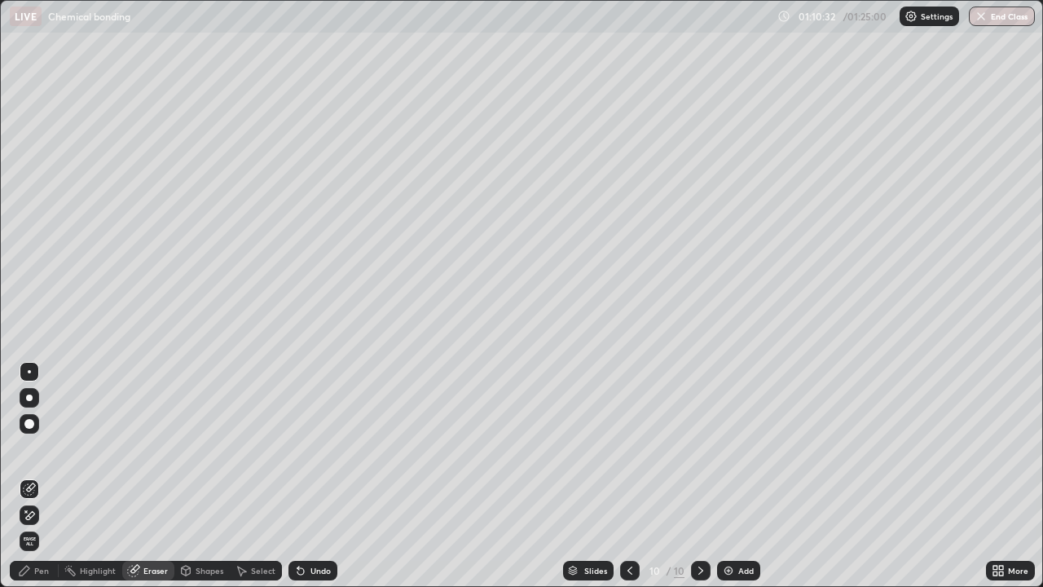
click at [55, 448] on div "Pen" at bounding box center [34, 571] width 49 height 20
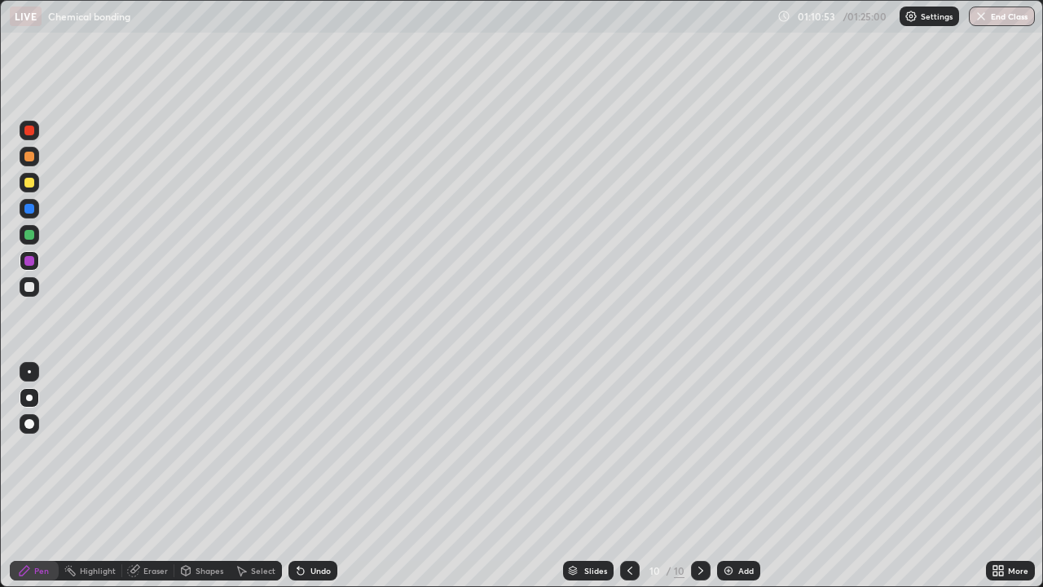
click at [168, 448] on div "Eraser" at bounding box center [148, 571] width 52 height 20
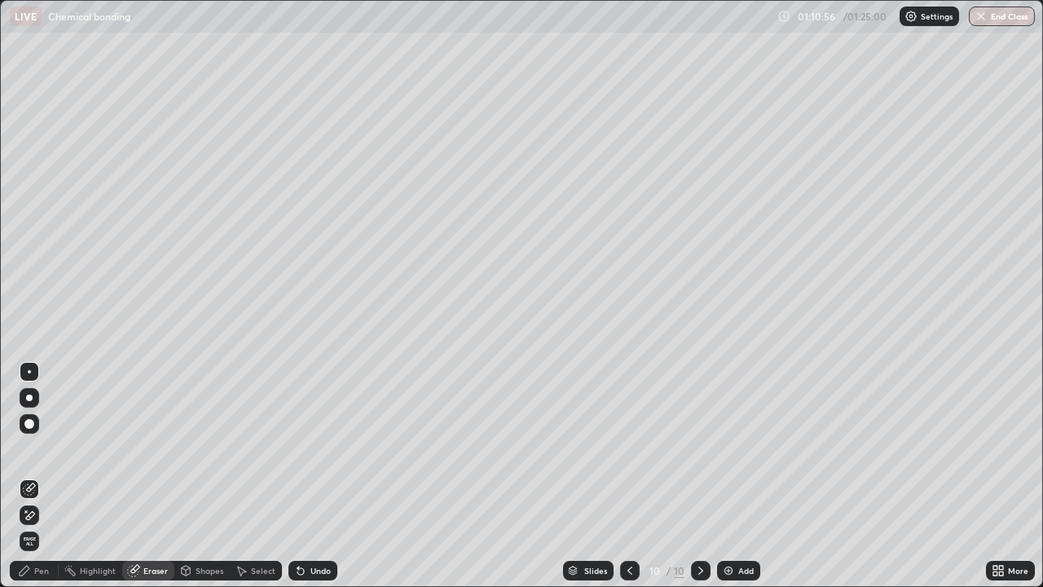
click at [43, 448] on div "Pen" at bounding box center [41, 570] width 15 height 8
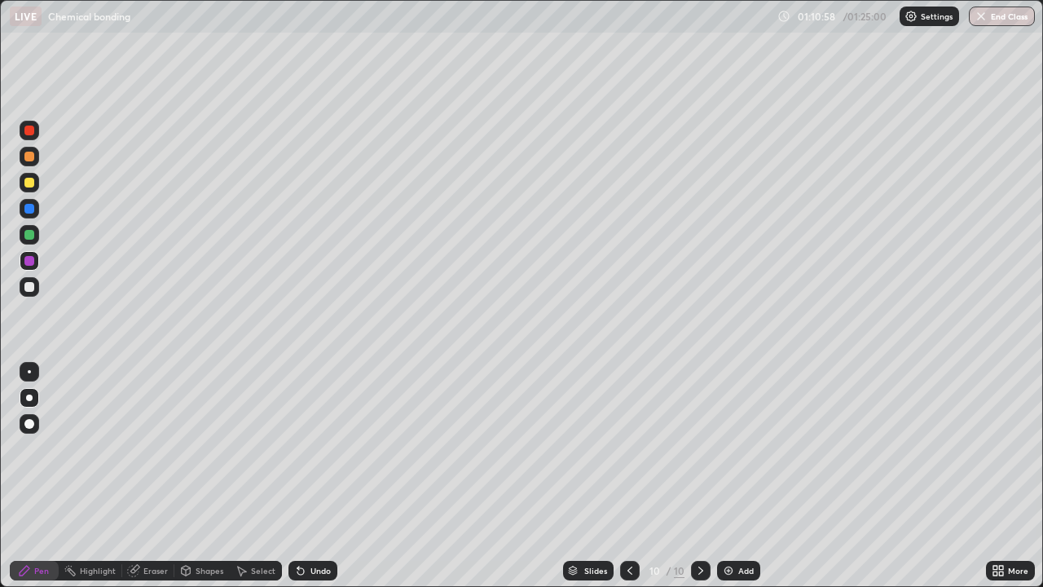
click at [36, 240] on div at bounding box center [30, 235] width 20 height 20
click at [390, 448] on div "Slides 10 / 10 Add" at bounding box center [661, 570] width 649 height 33
click at [463, 448] on div "Slides 10 / 10 Add" at bounding box center [661, 570] width 649 height 33
click at [531, 448] on div "Slides 10 / 10 Add" at bounding box center [661, 570] width 649 height 33
click at [542, 448] on div "Slides 10 / 10 Add" at bounding box center [661, 570] width 649 height 33
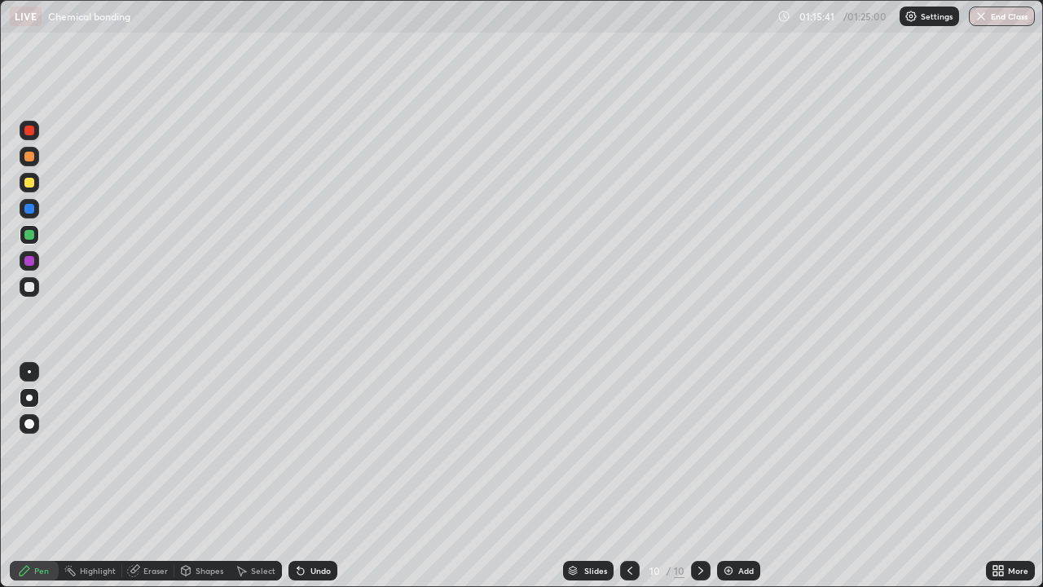
click at [738, 448] on div "Add" at bounding box center [745, 570] width 15 height 8
click at [37, 293] on div at bounding box center [30, 287] width 20 height 20
click at [38, 185] on div at bounding box center [30, 183] width 20 height 20
click at [175, 298] on icon at bounding box center [175, 299] width 2 height 2
click at [37, 264] on div at bounding box center [30, 261] width 20 height 20
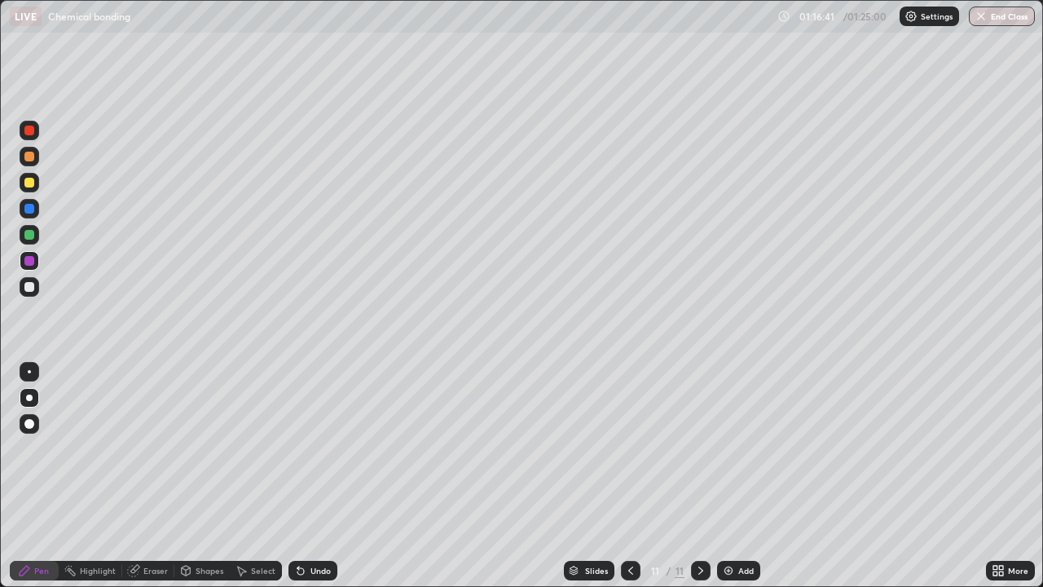
click at [37, 296] on div at bounding box center [30, 287] width 20 height 26
click at [36, 242] on div at bounding box center [30, 235] width 20 height 20
click at [204, 448] on div "Shapes" at bounding box center [201, 571] width 55 height 20
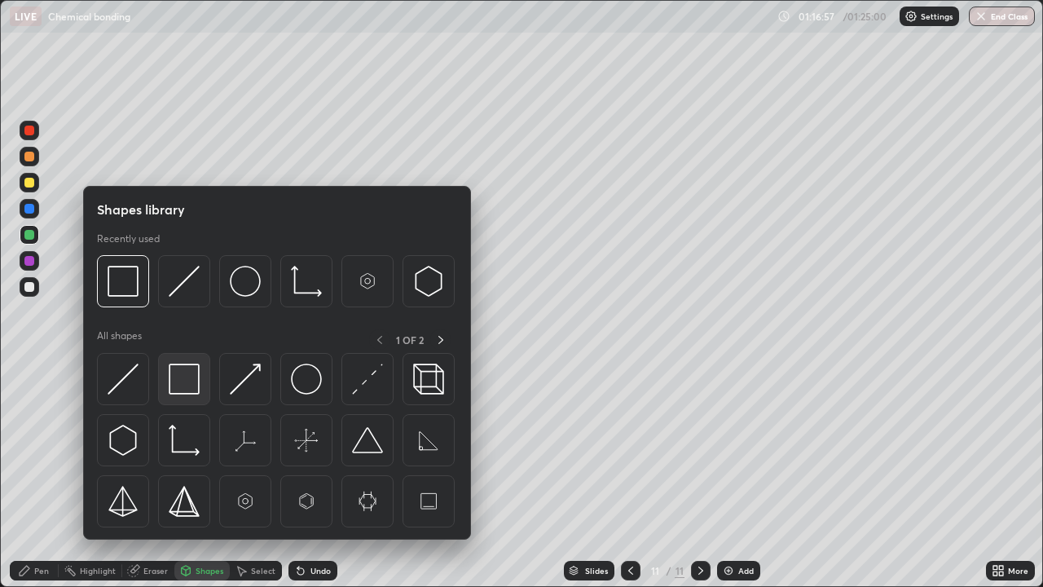
click at [182, 390] on img at bounding box center [184, 379] width 31 height 31
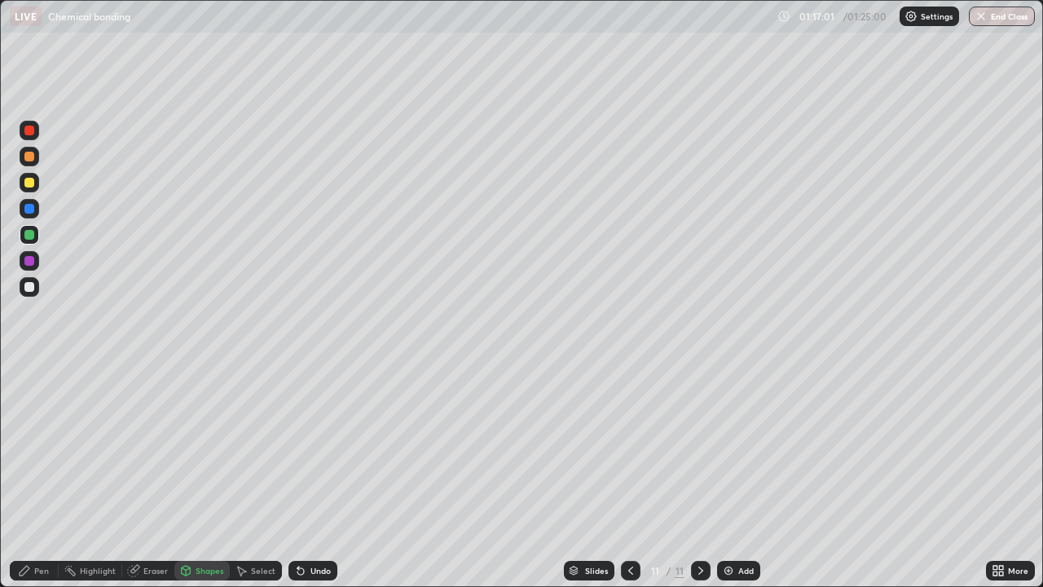
click at [49, 448] on div "Pen" at bounding box center [34, 571] width 49 height 20
click at [29, 288] on div at bounding box center [29, 287] width 10 height 10
click at [335, 448] on div "Undo" at bounding box center [313, 571] width 49 height 20
click at [328, 448] on div "Undo" at bounding box center [313, 571] width 49 height 20
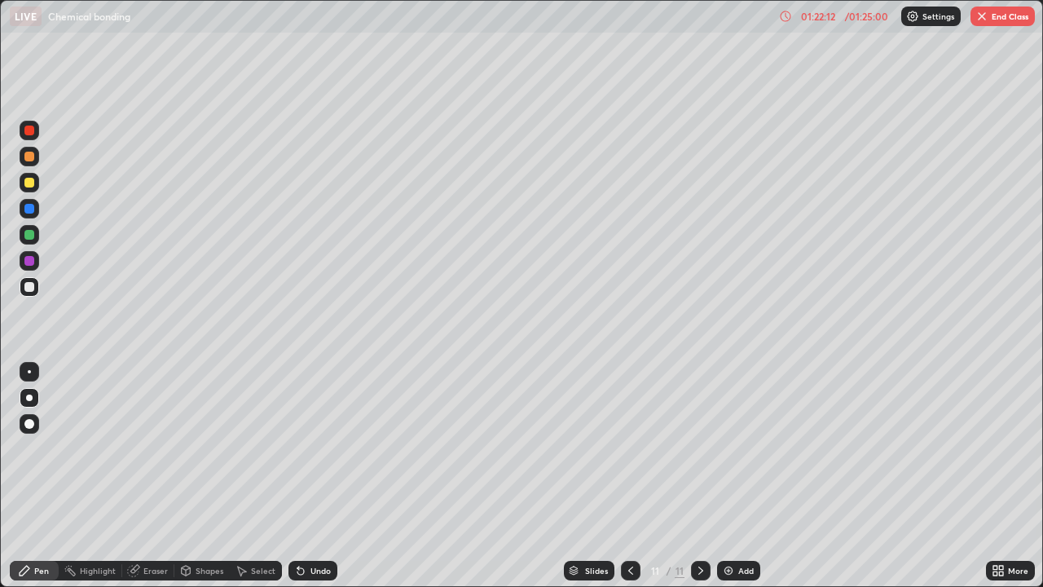
click at [751, 448] on div "Add" at bounding box center [738, 571] width 43 height 20
click at [753, 448] on div "Add" at bounding box center [738, 571] width 43 height 20
click at [37, 156] on div at bounding box center [30, 157] width 20 height 20
click at [38, 184] on div at bounding box center [30, 183] width 20 height 20
click at [313, 448] on div "Undo" at bounding box center [321, 570] width 20 height 8
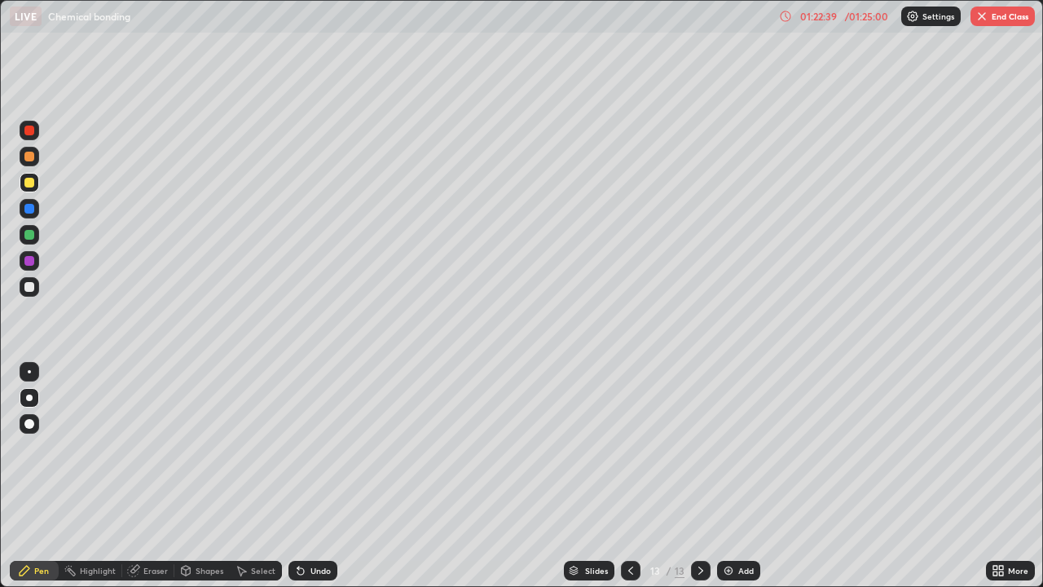
click at [315, 448] on div "Undo" at bounding box center [313, 571] width 49 height 20
click at [30, 183] on div at bounding box center [29, 183] width 10 height 10
click at [302, 448] on icon at bounding box center [300, 570] width 13 height 13
click at [306, 448] on div "Undo" at bounding box center [313, 571] width 49 height 20
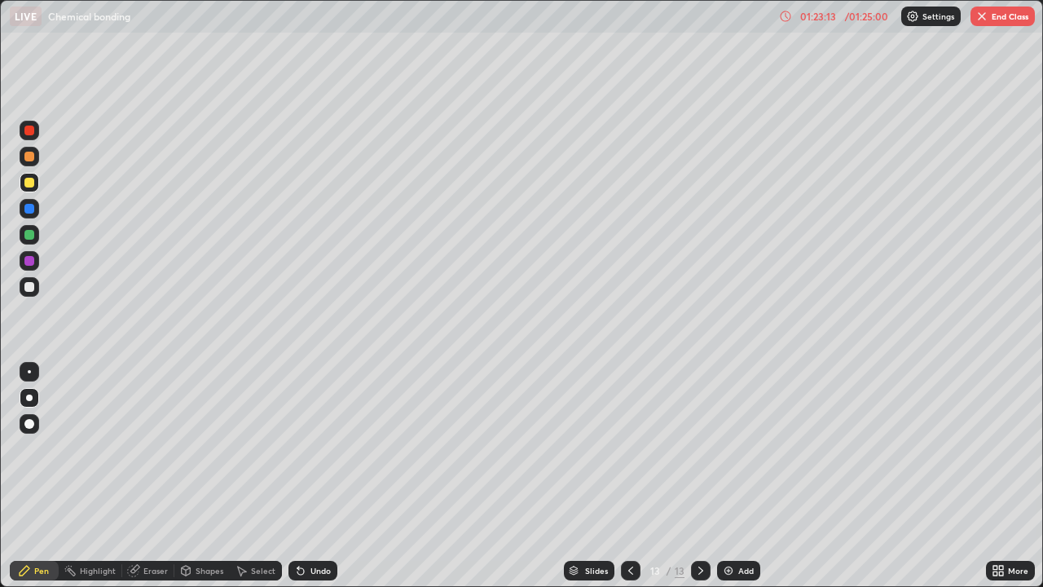
click at [307, 448] on div "Undo" at bounding box center [313, 571] width 49 height 20
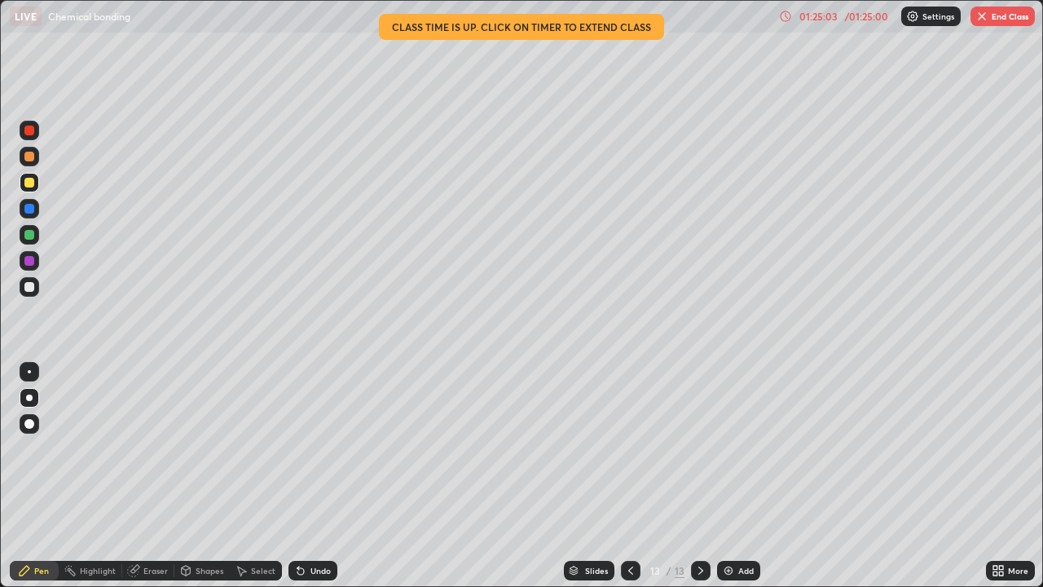
click at [1010, 15] on button "End Class" at bounding box center [1003, 17] width 64 height 20
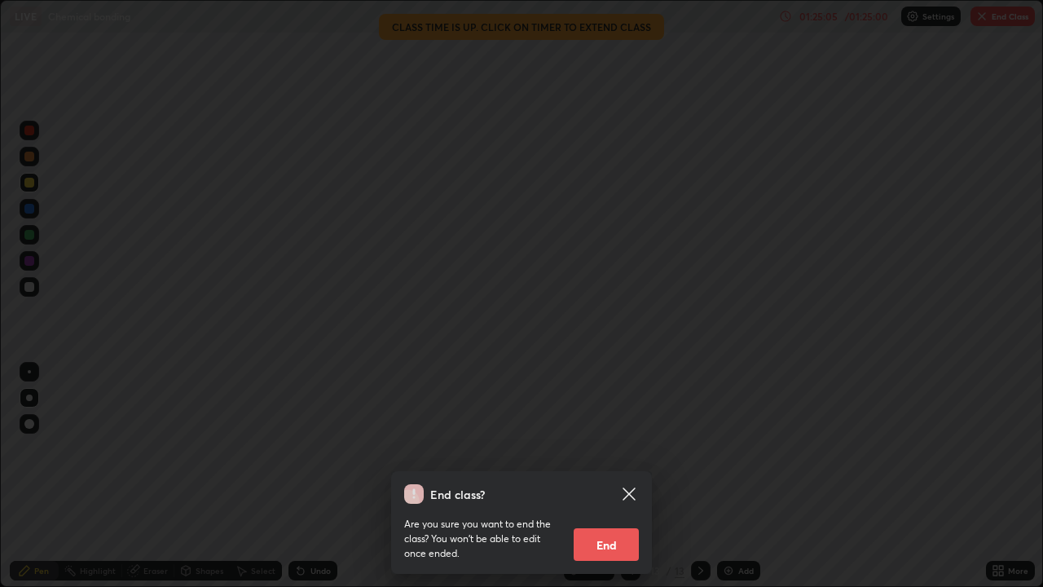
click at [611, 448] on button "End" at bounding box center [606, 544] width 65 height 33
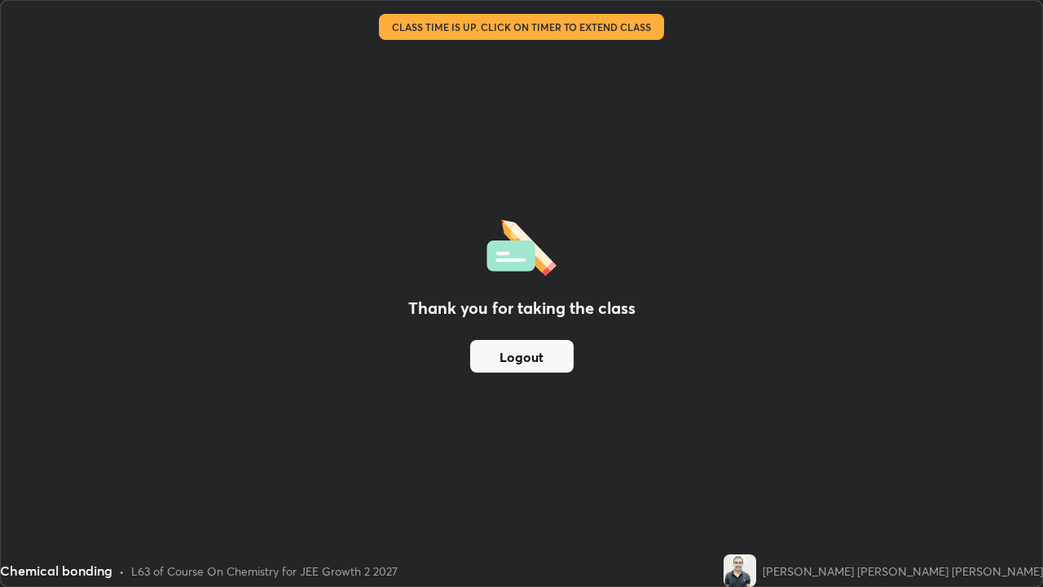
click at [552, 352] on button "Logout" at bounding box center [522, 356] width 104 height 33
